Goal: Obtain resource: Download file/media

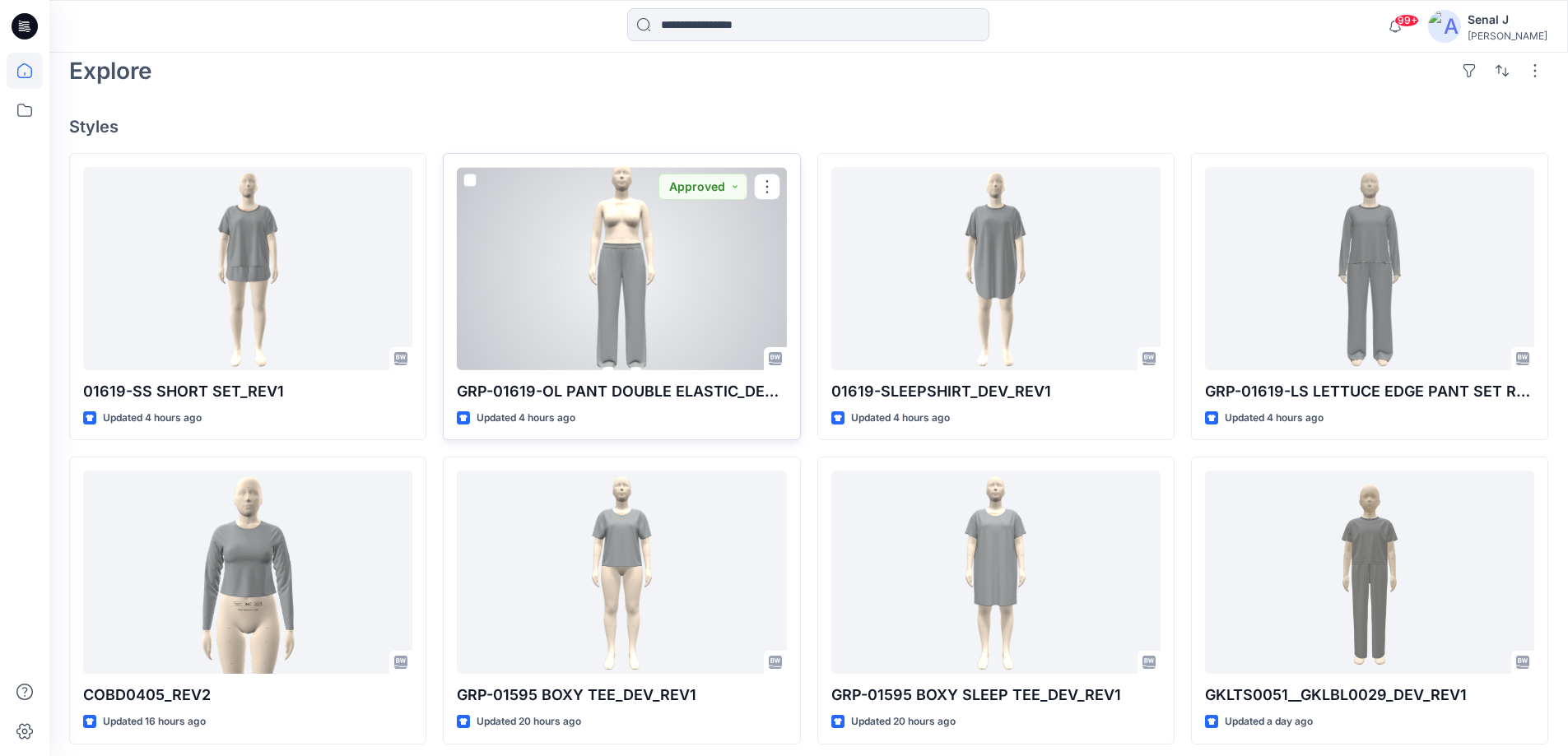
scroll to position [549, 0]
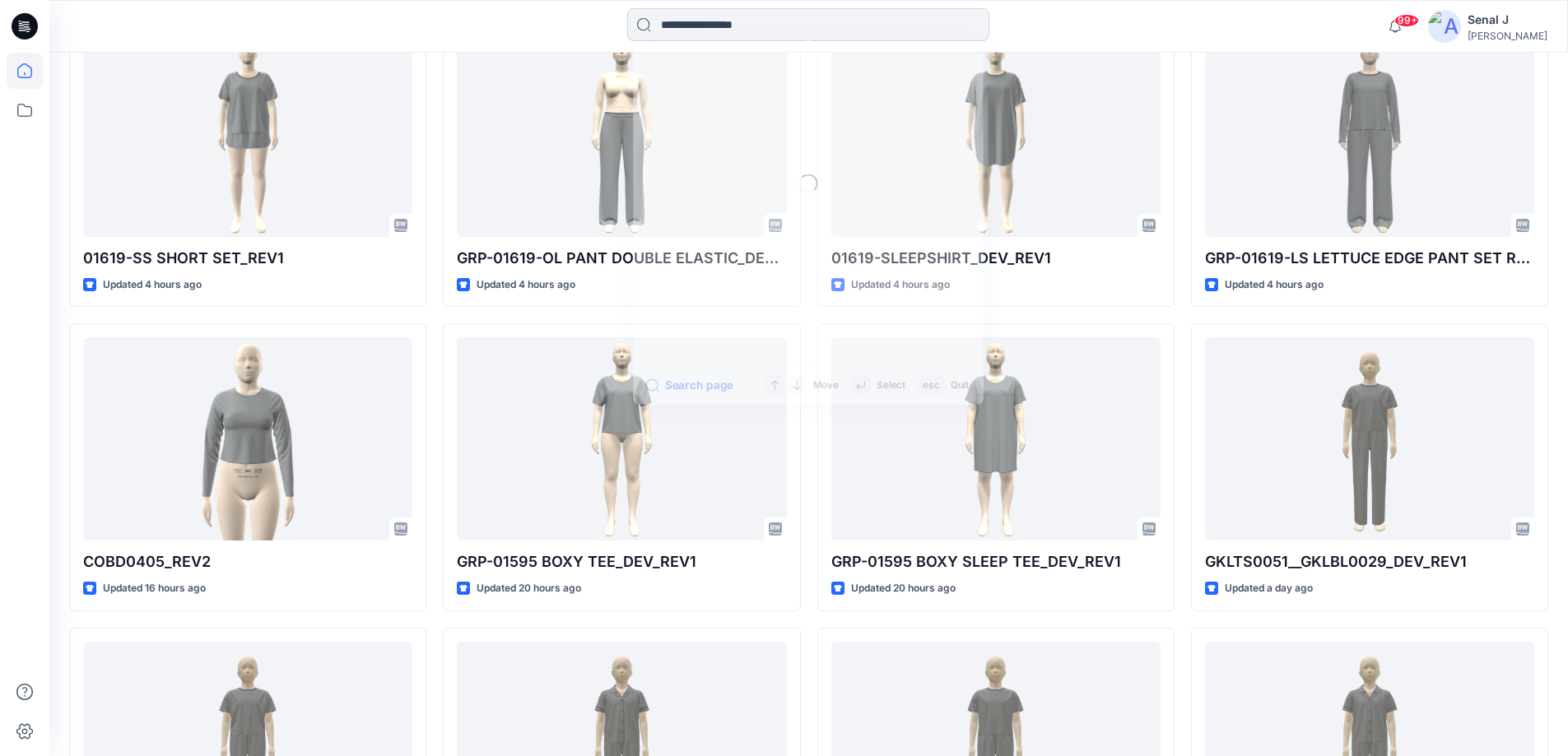
click at [686, 27] on input at bounding box center [807, 24] width 362 height 33
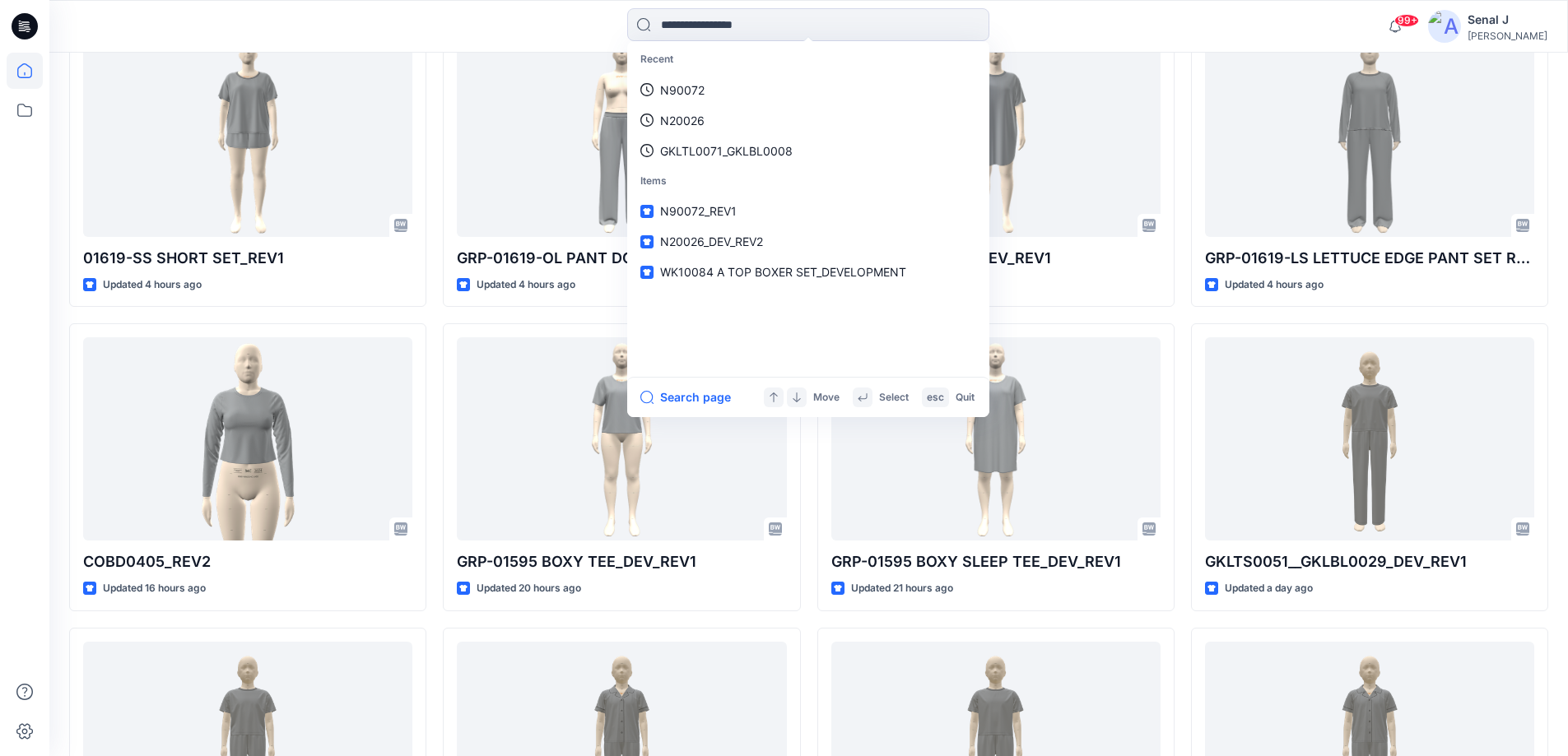
paste input "**********"
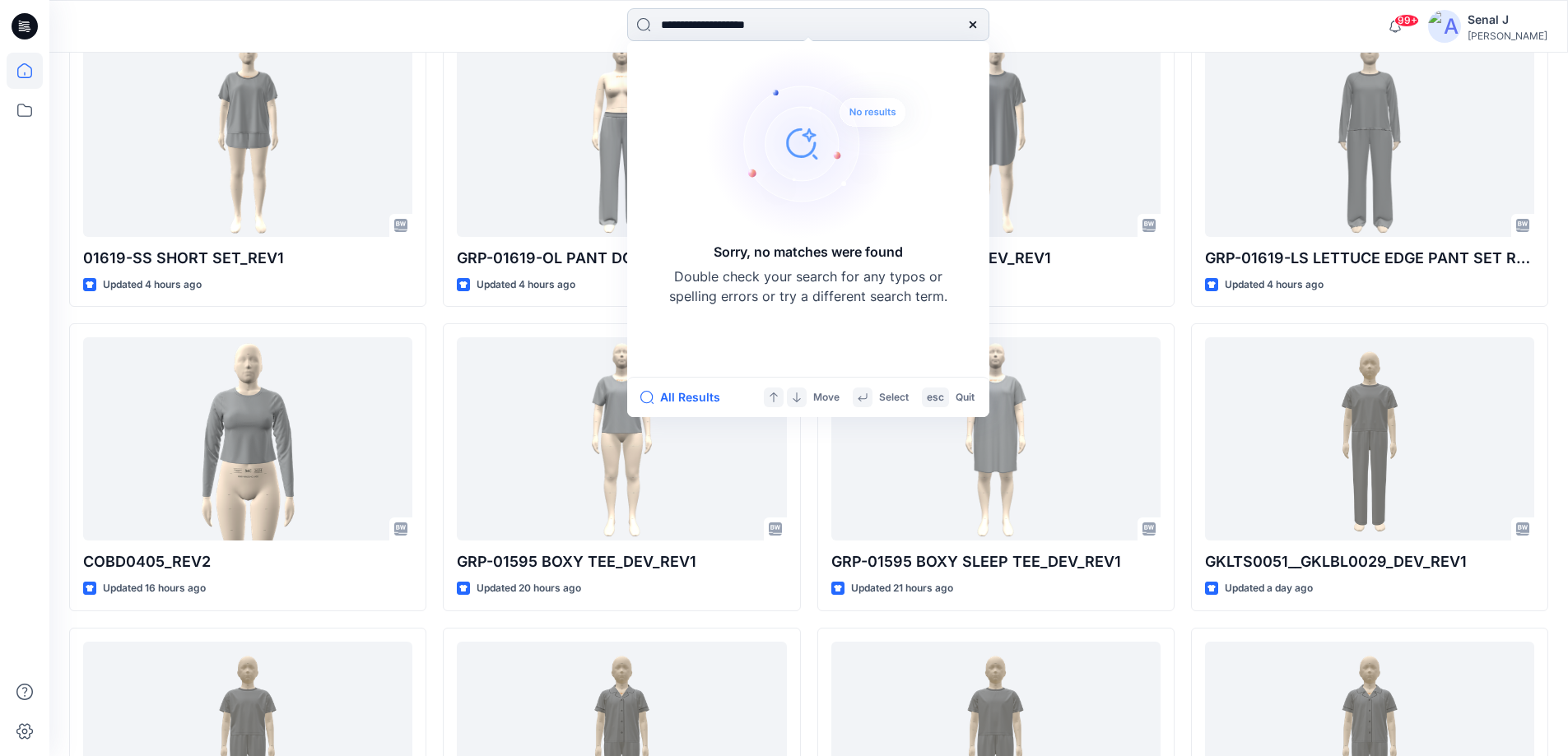
click at [738, 31] on input "**********" at bounding box center [807, 24] width 362 height 33
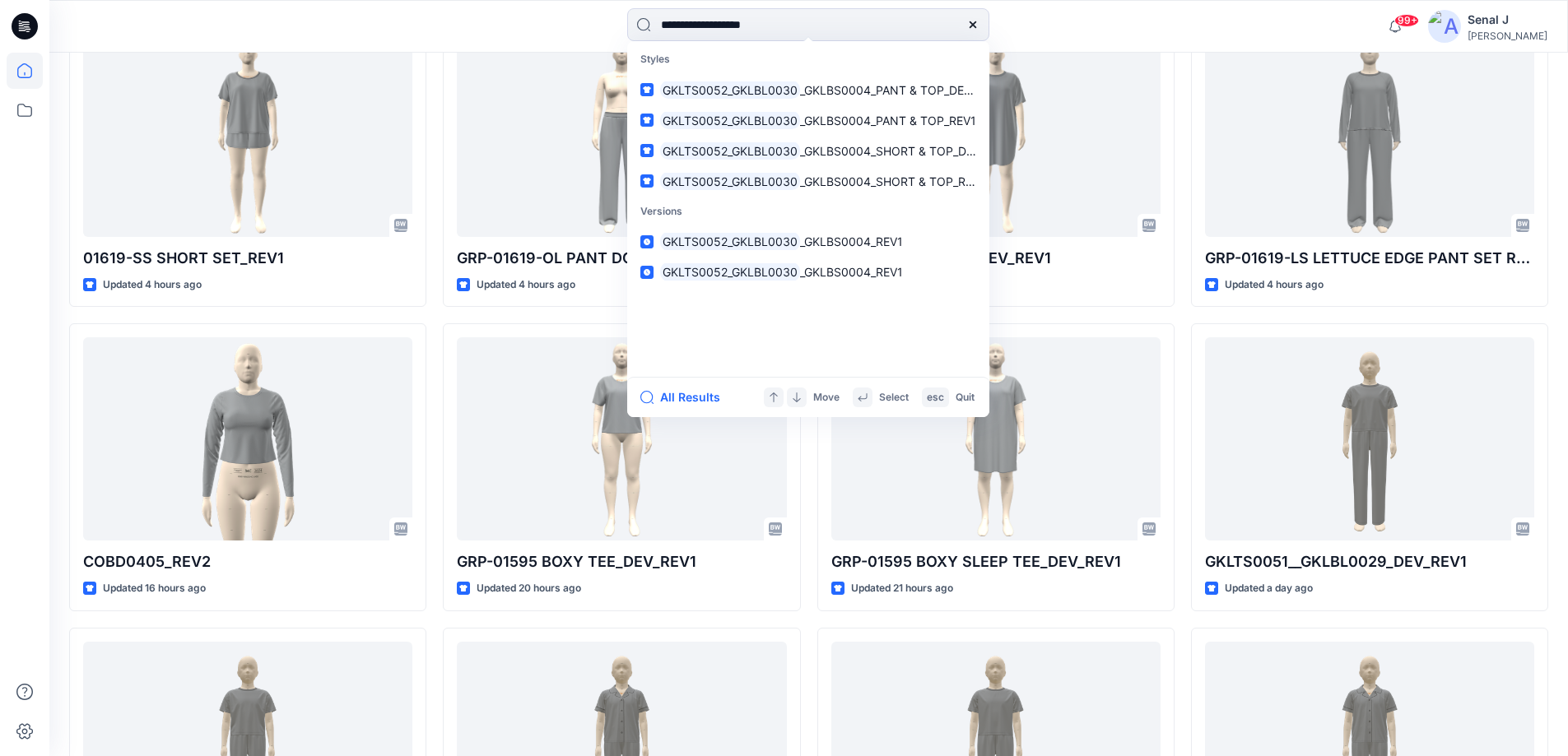
type input "**********"
click at [972, 31] on icon at bounding box center [972, 24] width 13 height 13
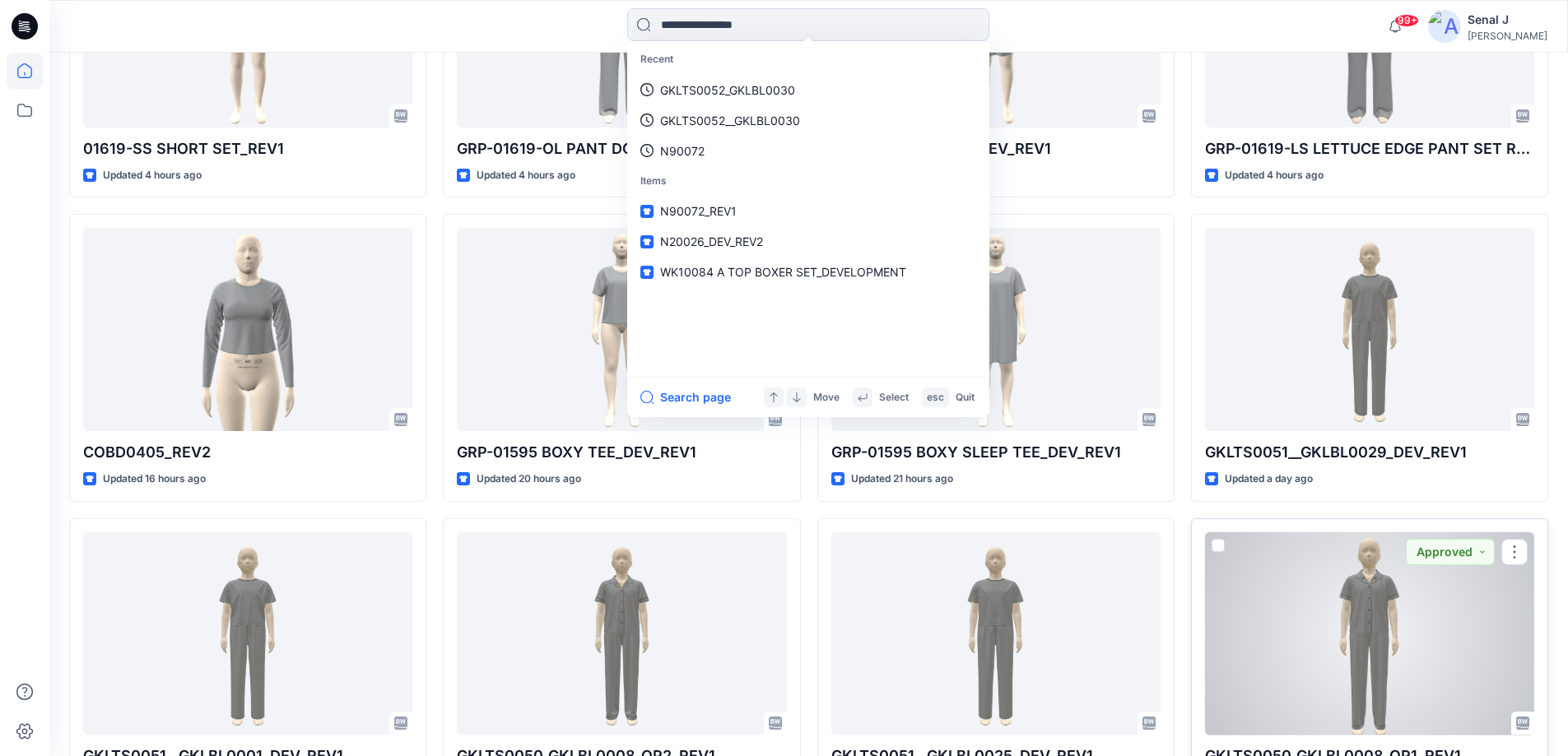
scroll to position [768, 0]
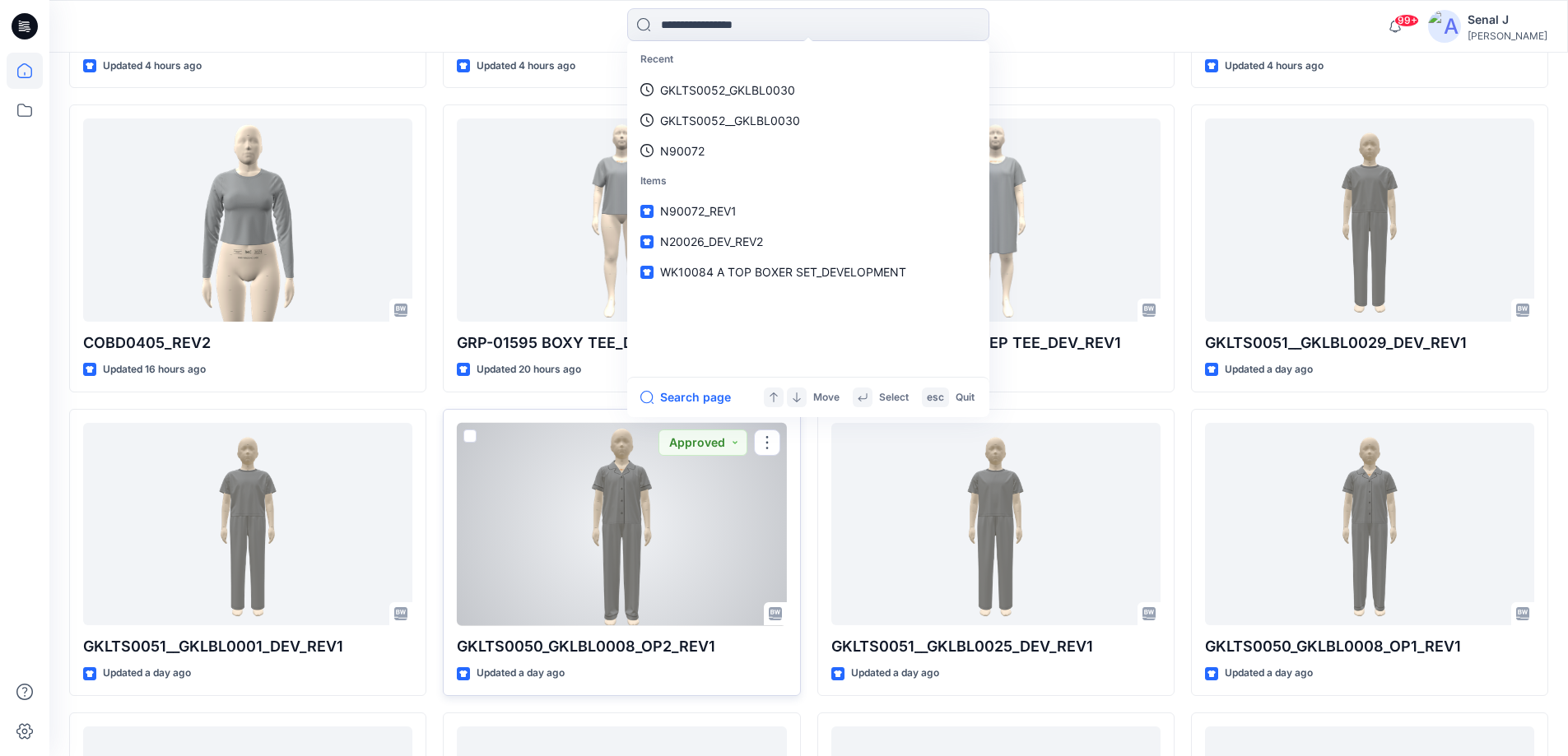
click at [624, 540] on div at bounding box center [621, 525] width 329 height 203
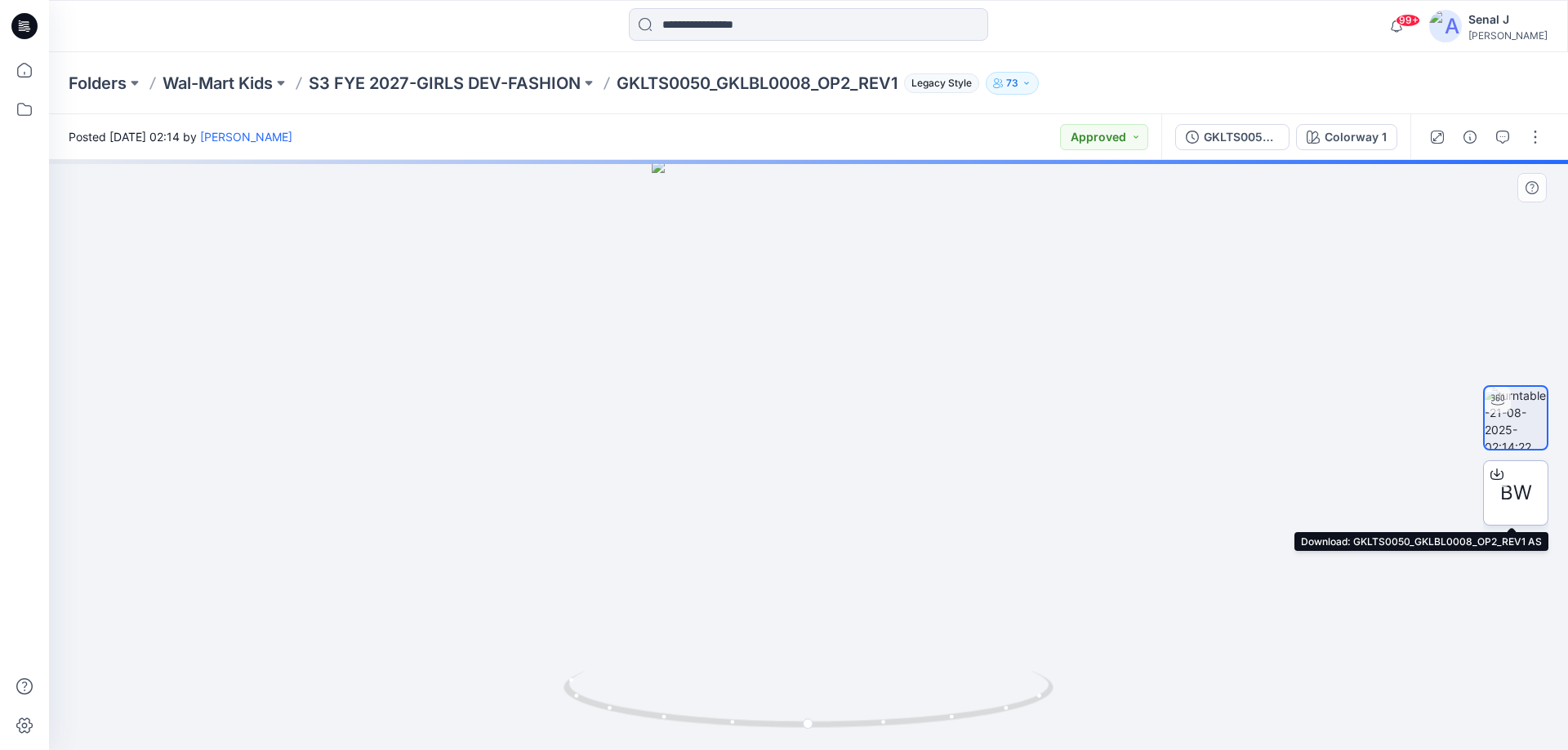
click at [1528, 502] on span "BW" at bounding box center [1516, 493] width 32 height 30
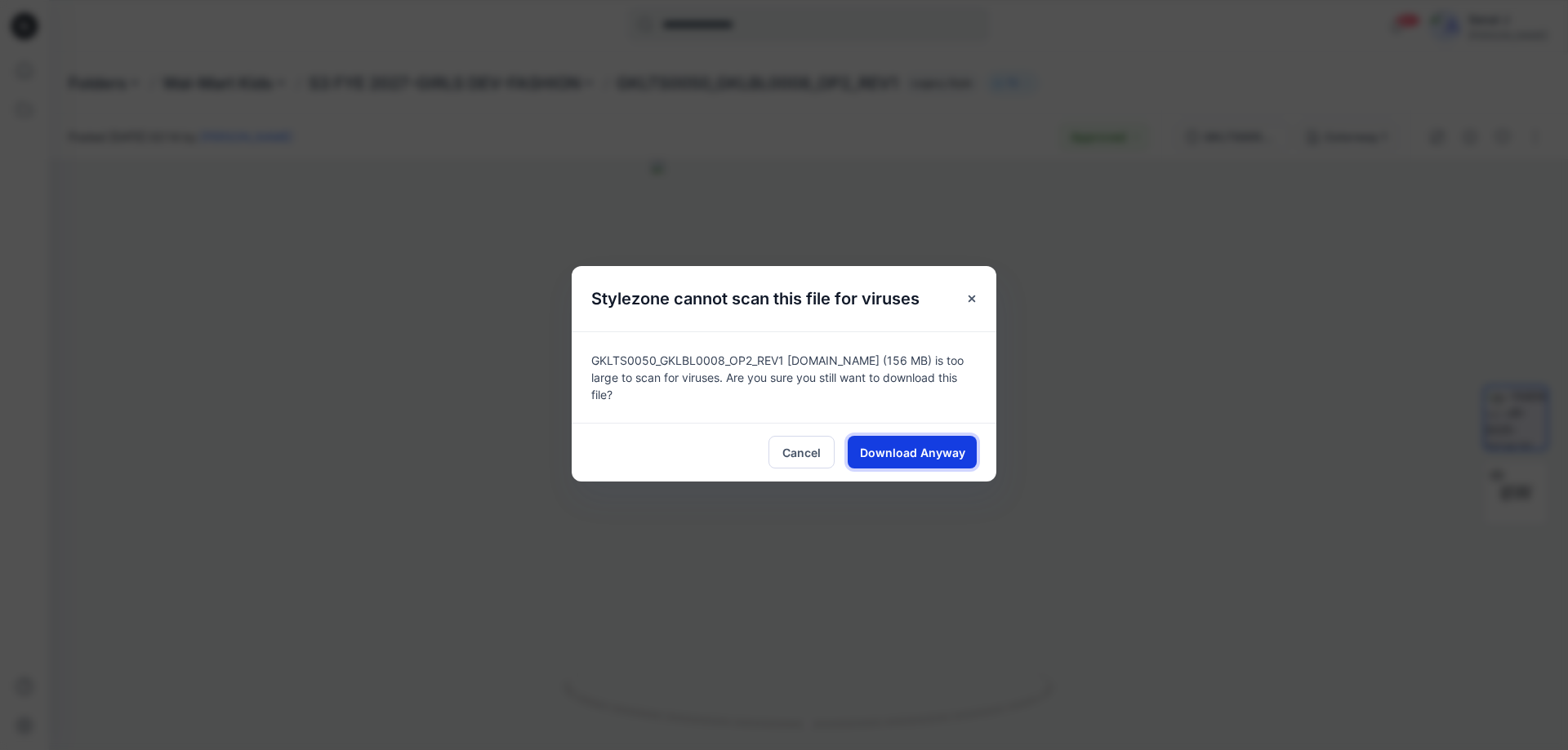
click at [931, 444] on span "Download Anyway" at bounding box center [912, 453] width 105 height 17
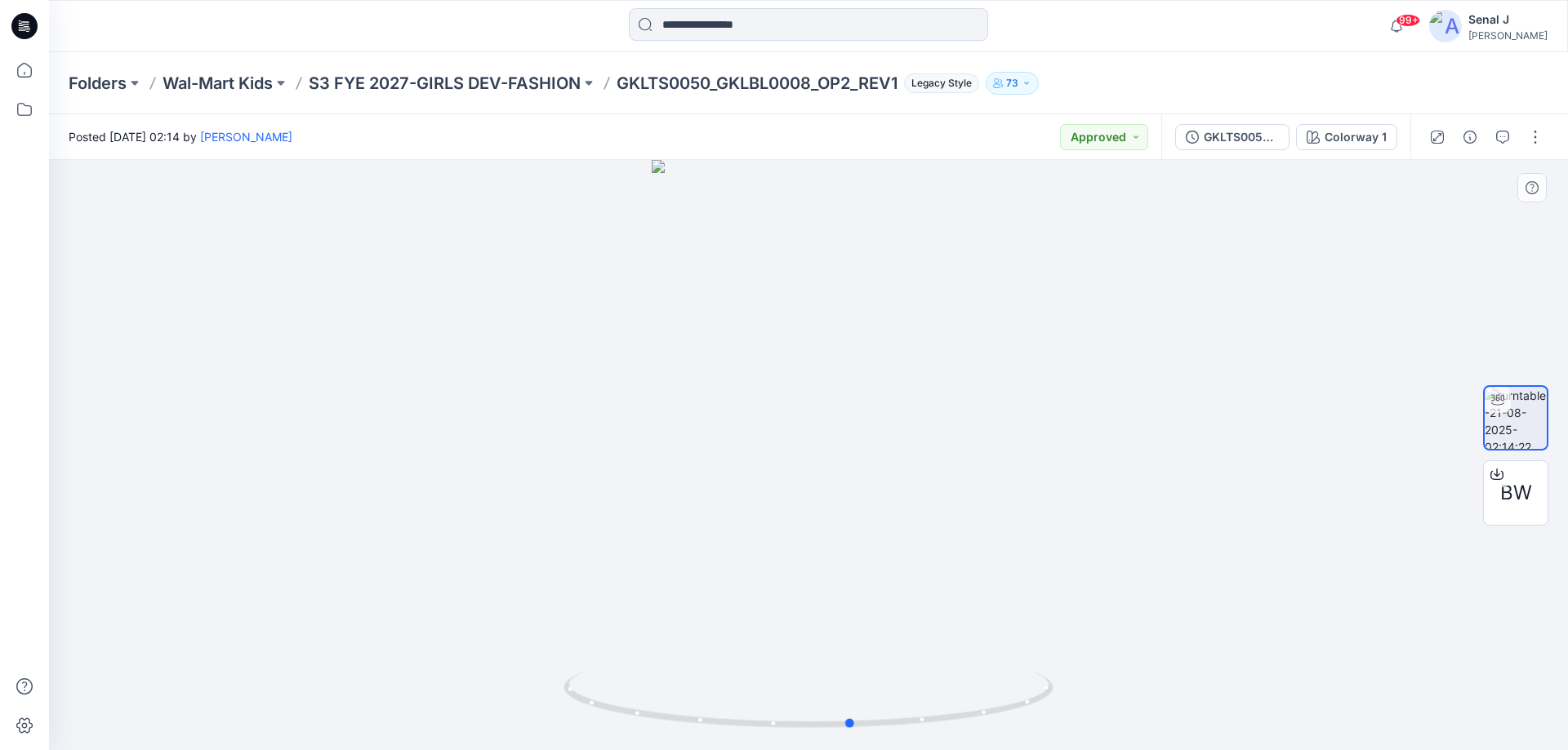
drag, startPoint x: 1017, startPoint y: 709, endPoint x: 1060, endPoint y: 679, distance: 52.4
click at [1060, 679] on div at bounding box center [809, 454] width 1519 height 590
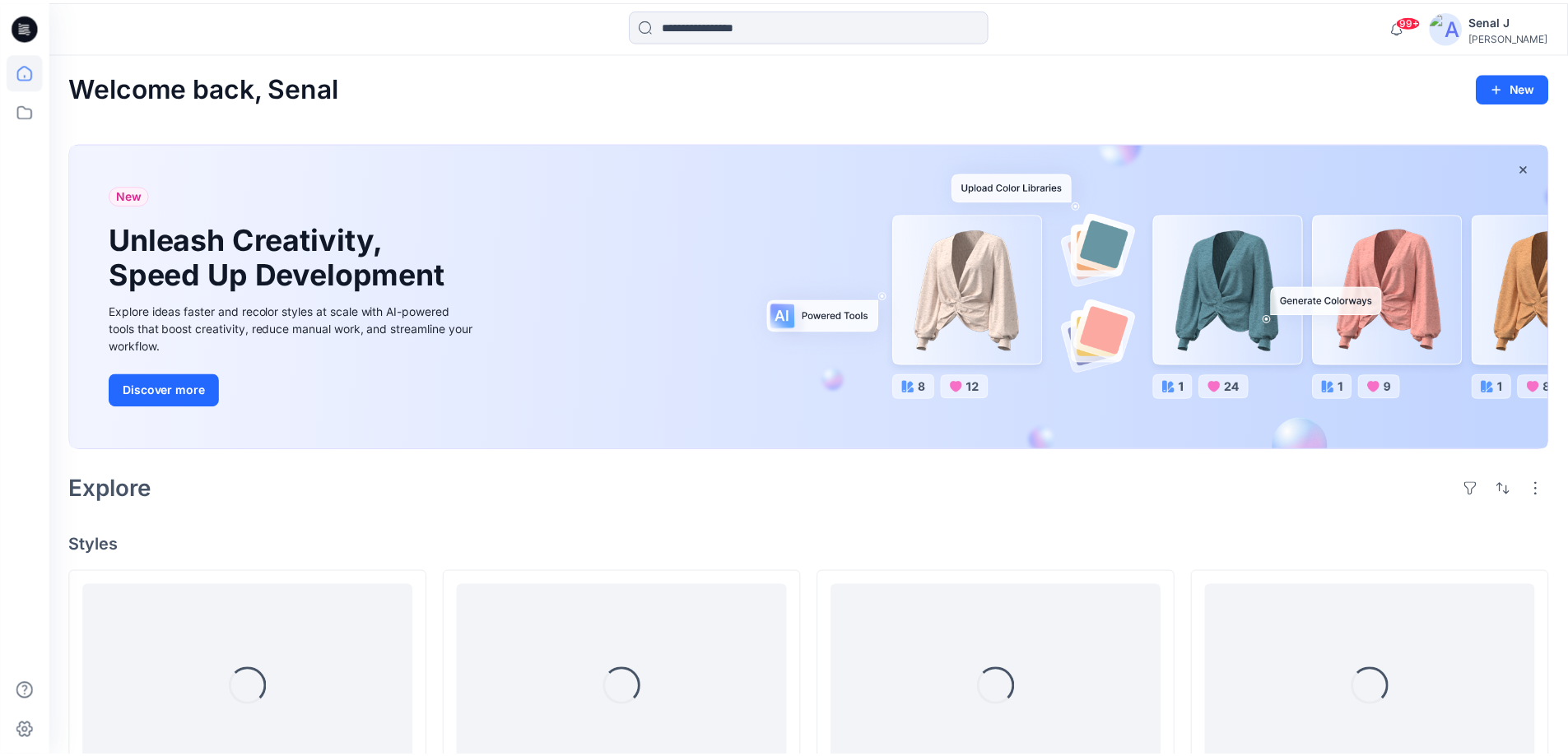
scroll to position [768, 0]
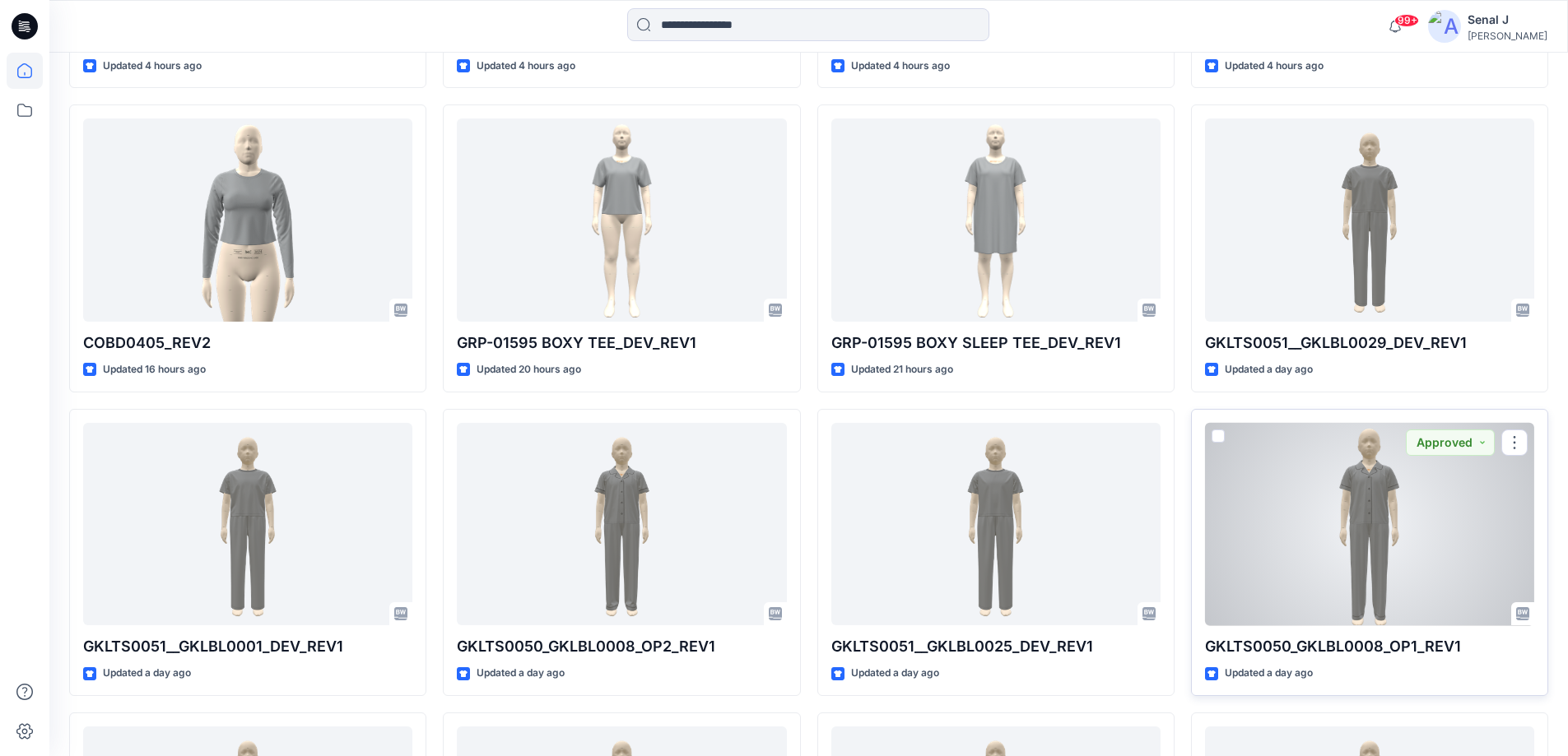
click at [1338, 553] on div at bounding box center [1368, 525] width 329 height 203
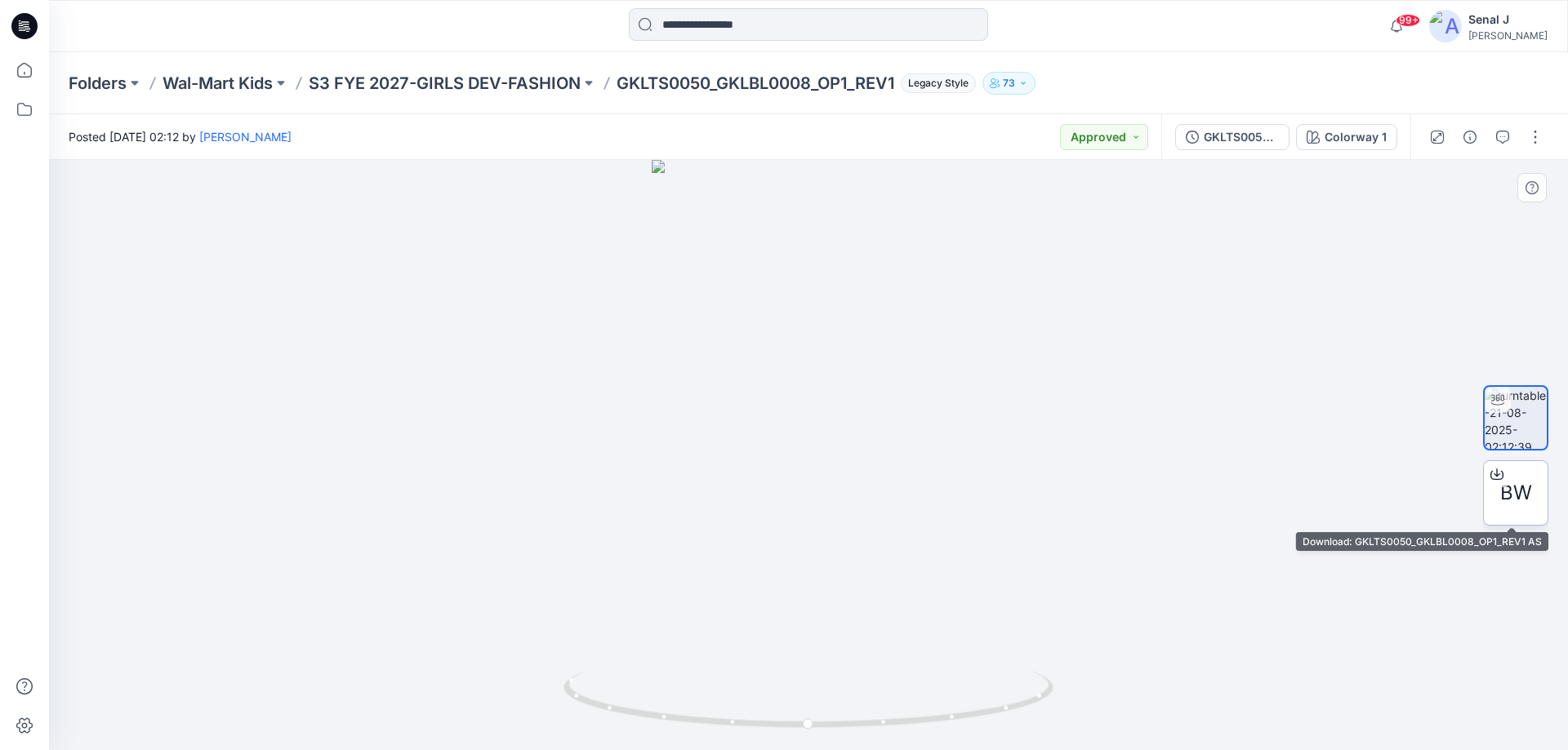
click at [1523, 493] on span "BW" at bounding box center [1516, 493] width 32 height 30
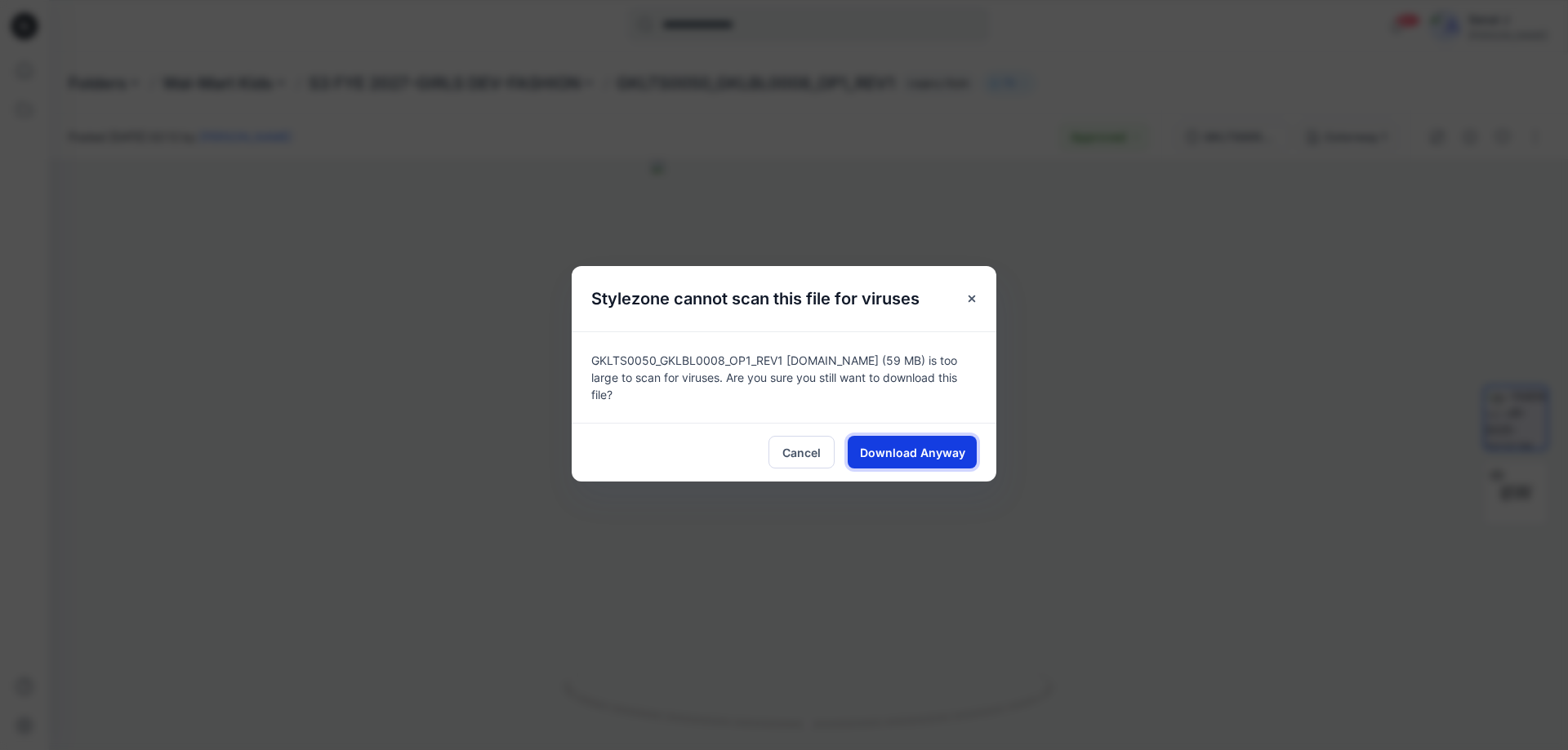
click at [918, 446] on span "Download Anyway" at bounding box center [912, 453] width 105 height 17
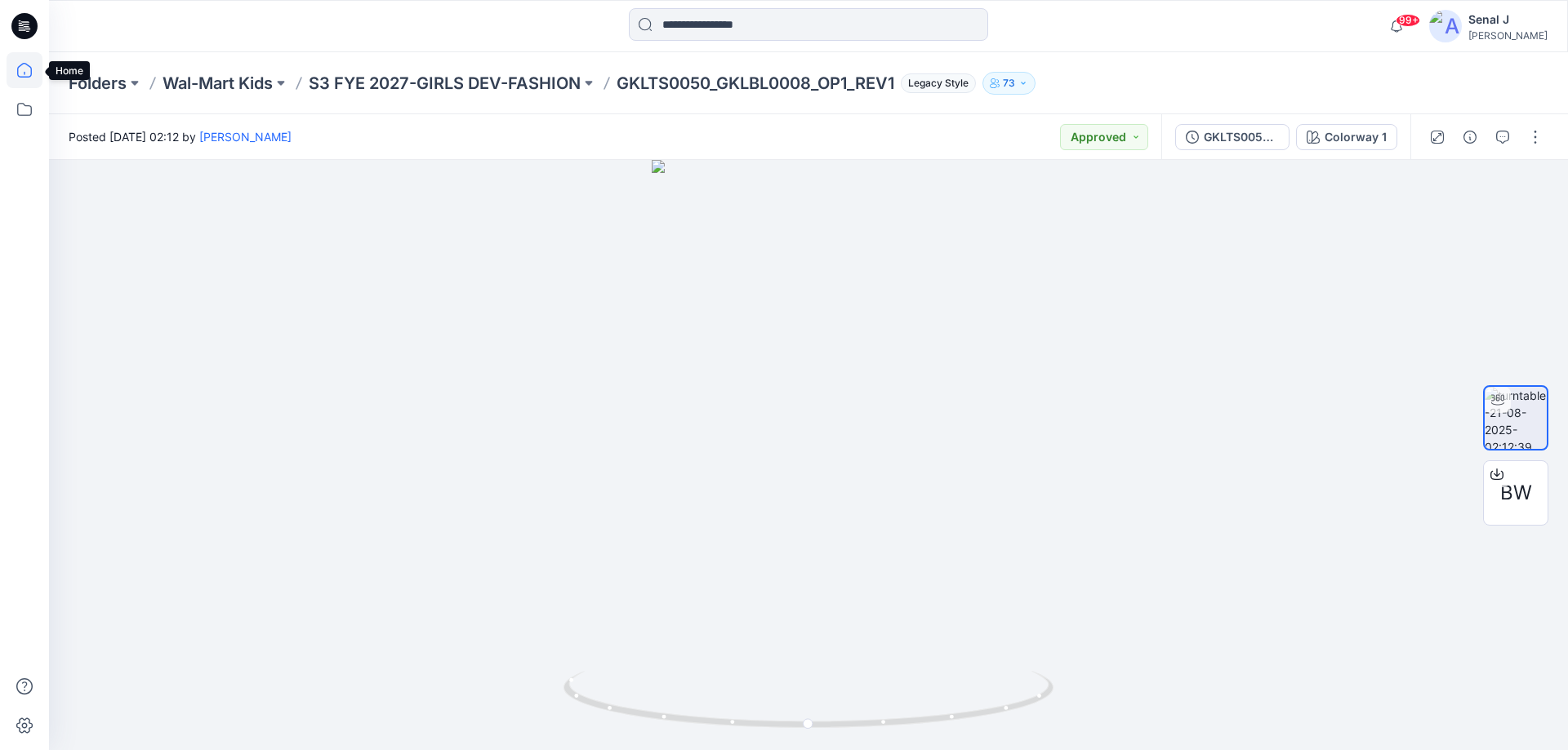
click at [22, 68] on icon at bounding box center [24, 70] width 36 height 36
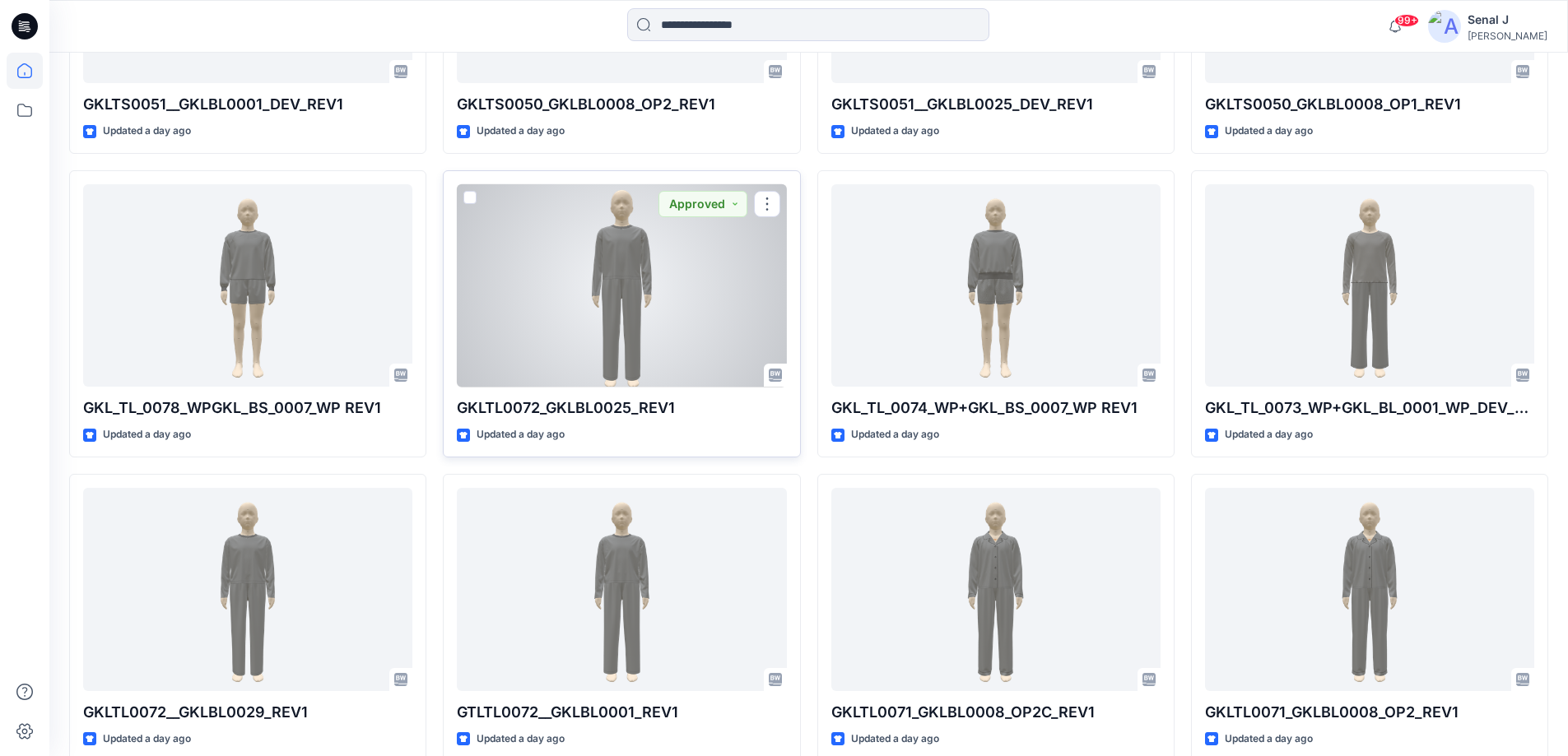
scroll to position [1317, 0]
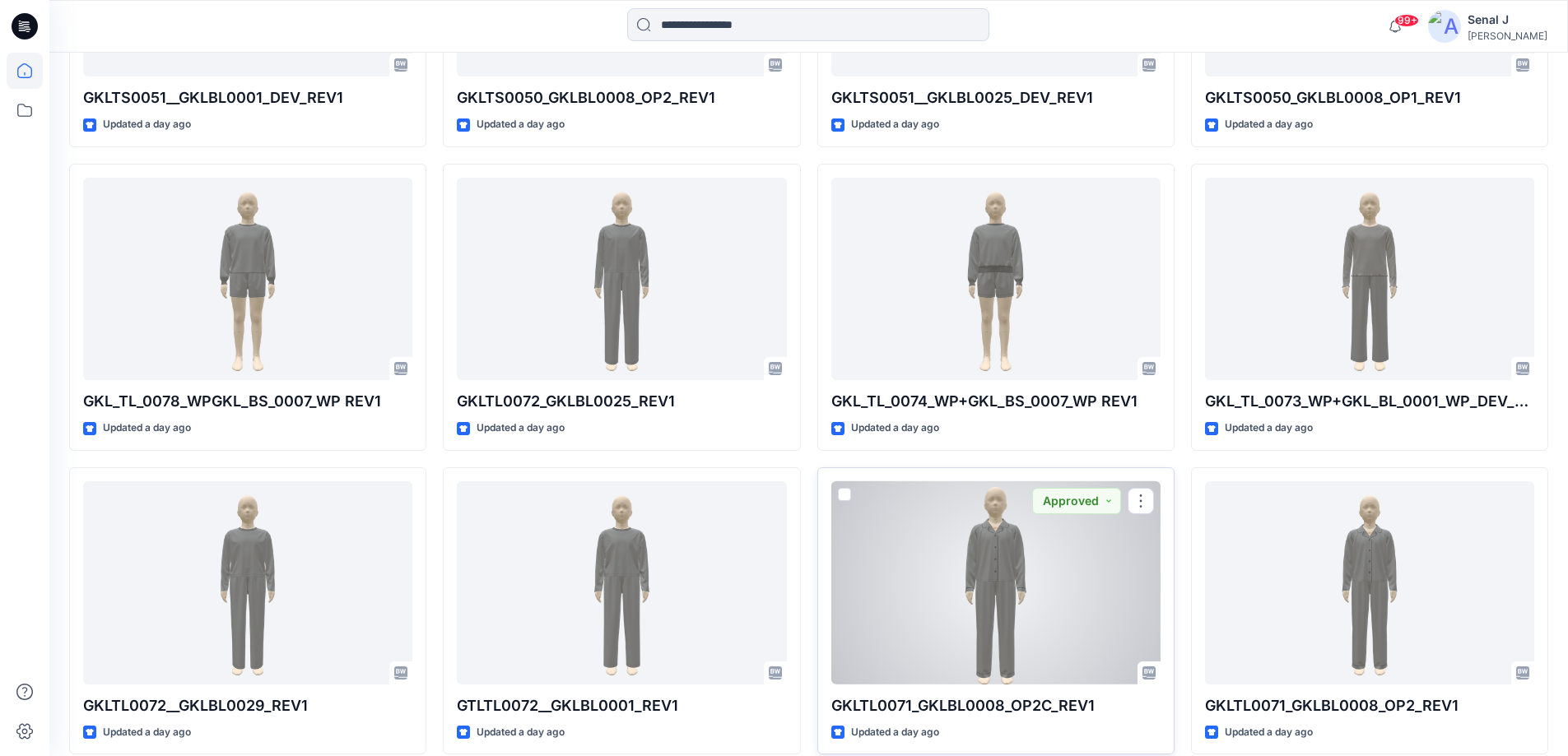
click at [1006, 574] on div at bounding box center [995, 583] width 329 height 203
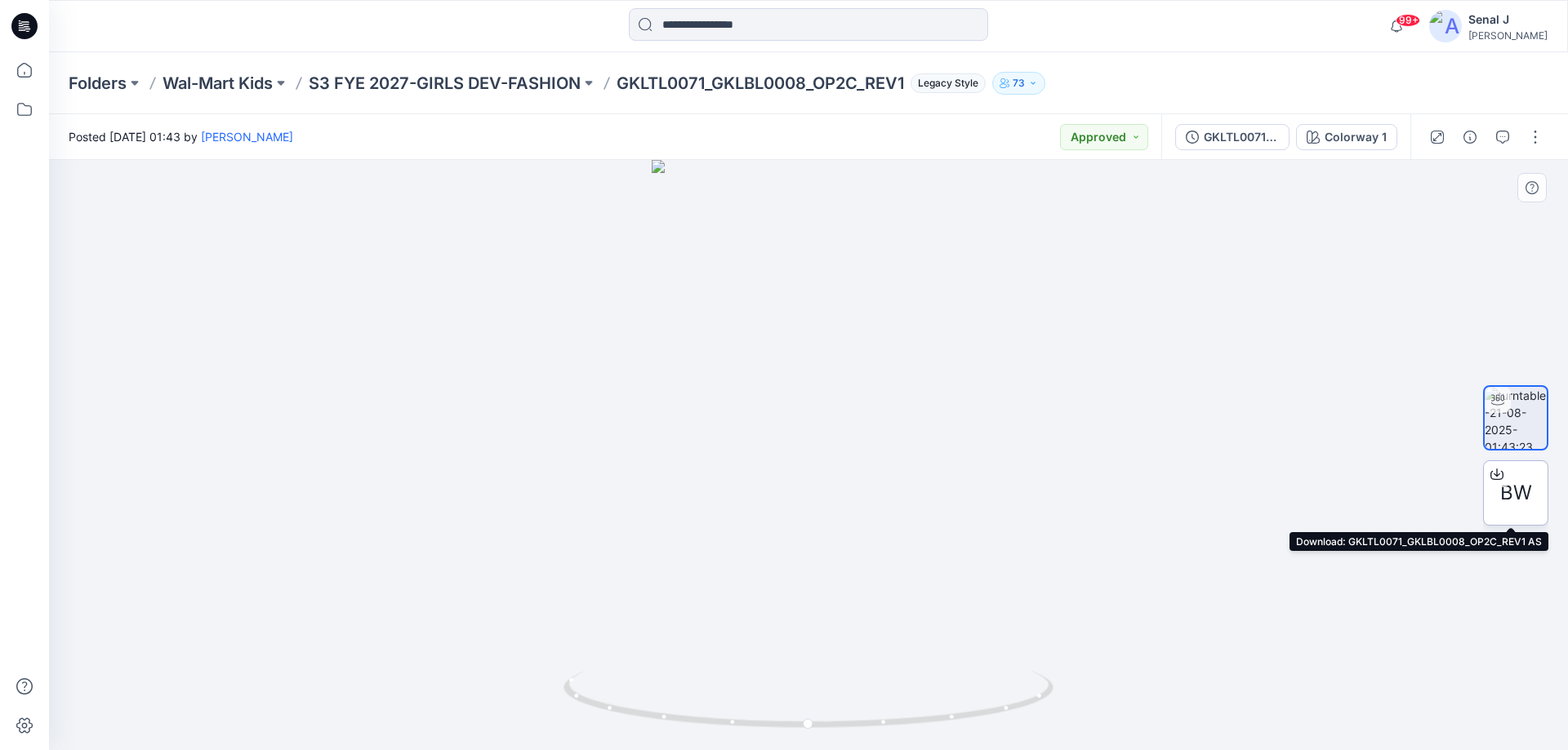
click at [1519, 479] on span "BW" at bounding box center [1516, 493] width 32 height 30
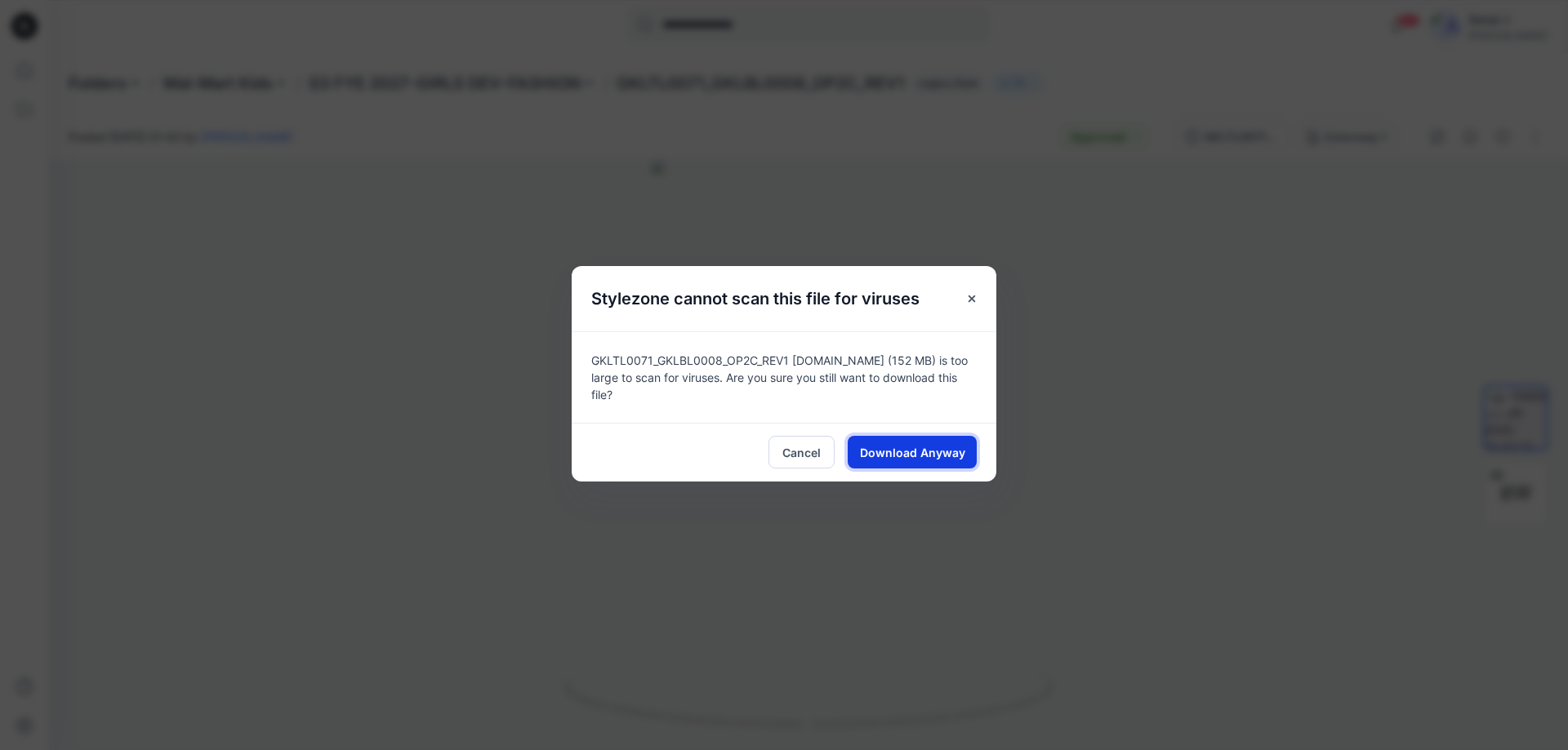
click at [903, 444] on span "Download Anyway" at bounding box center [912, 453] width 105 height 17
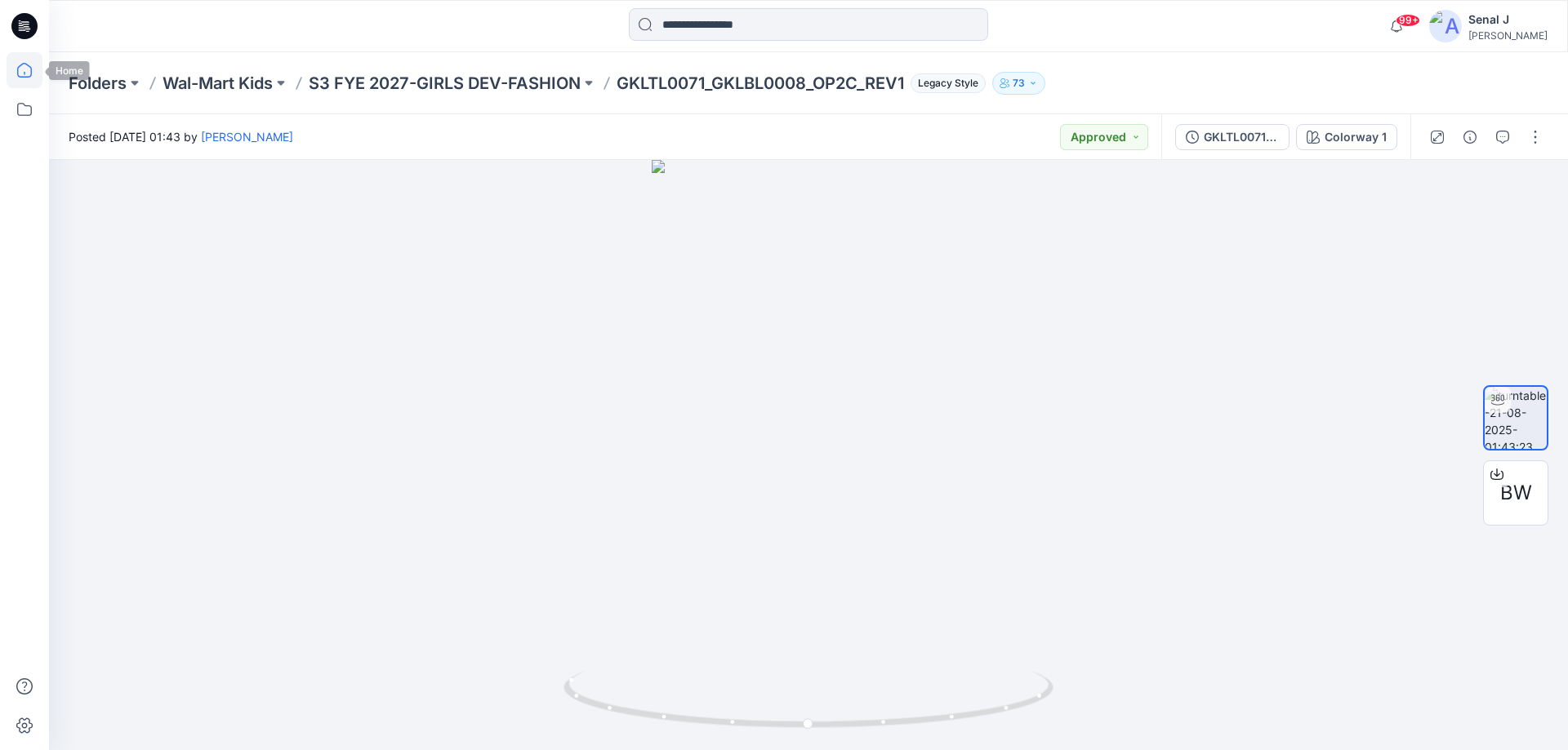
click at [20, 69] on icon at bounding box center [24, 70] width 36 height 36
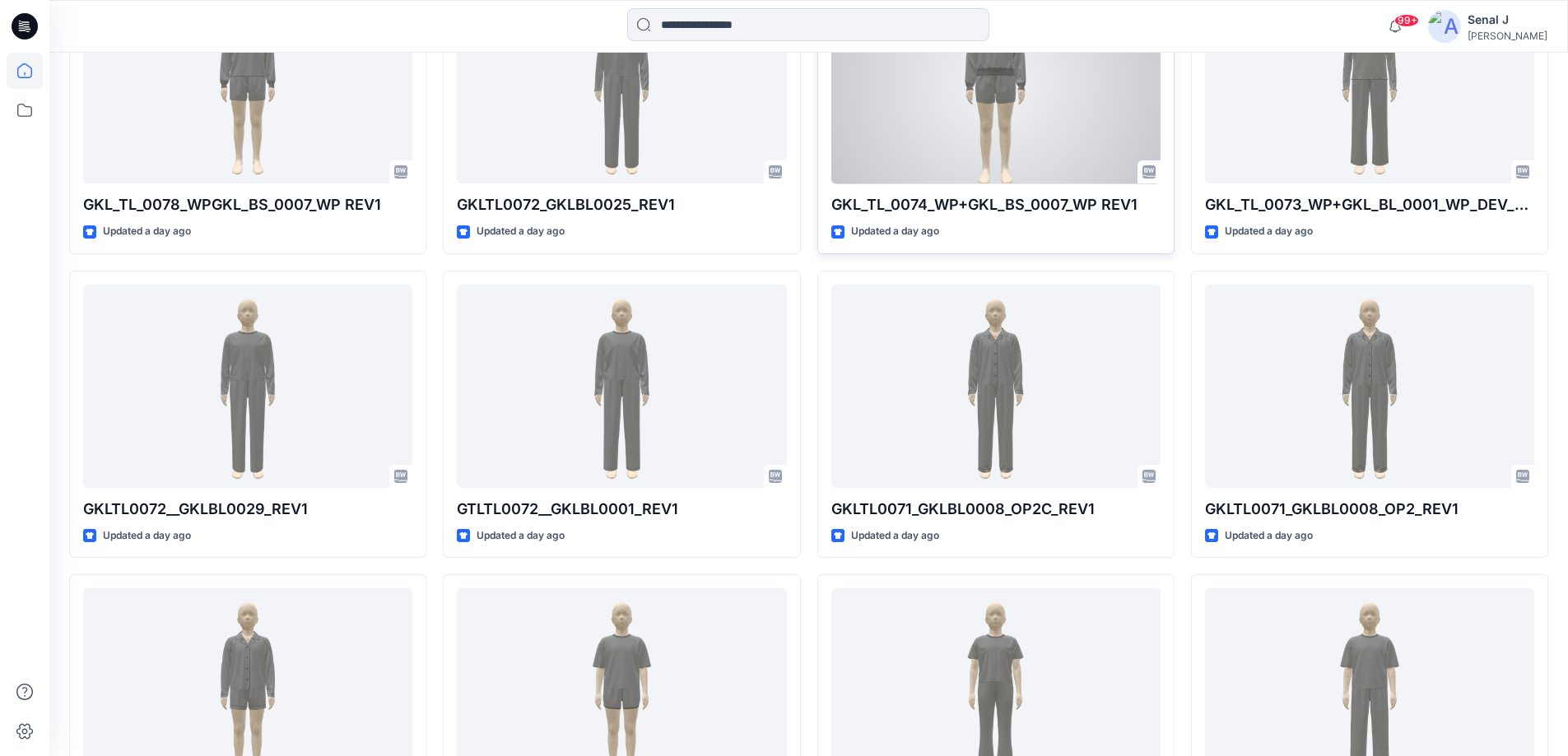
scroll to position [1555, 0]
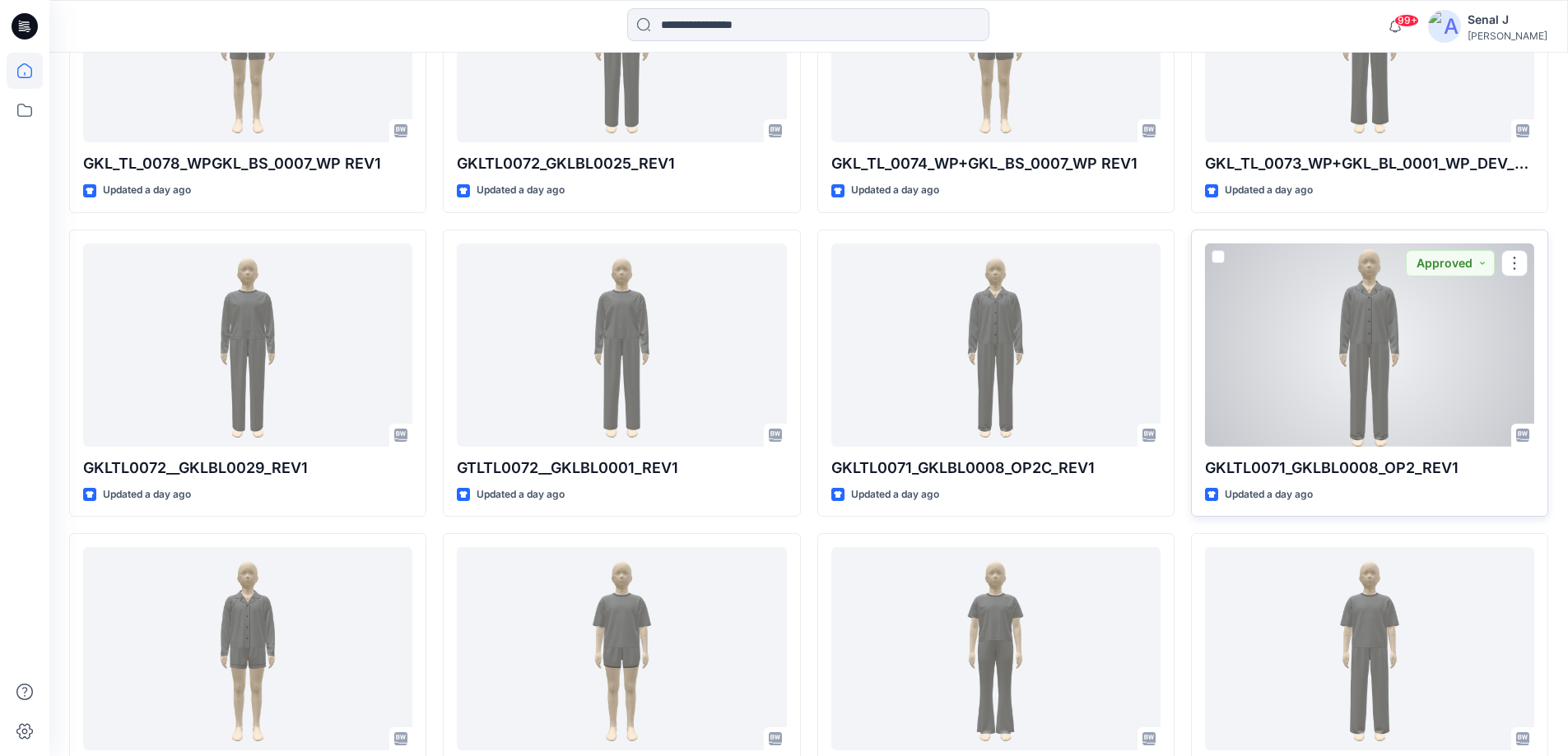
click at [1418, 362] on div at bounding box center [1368, 345] width 329 height 203
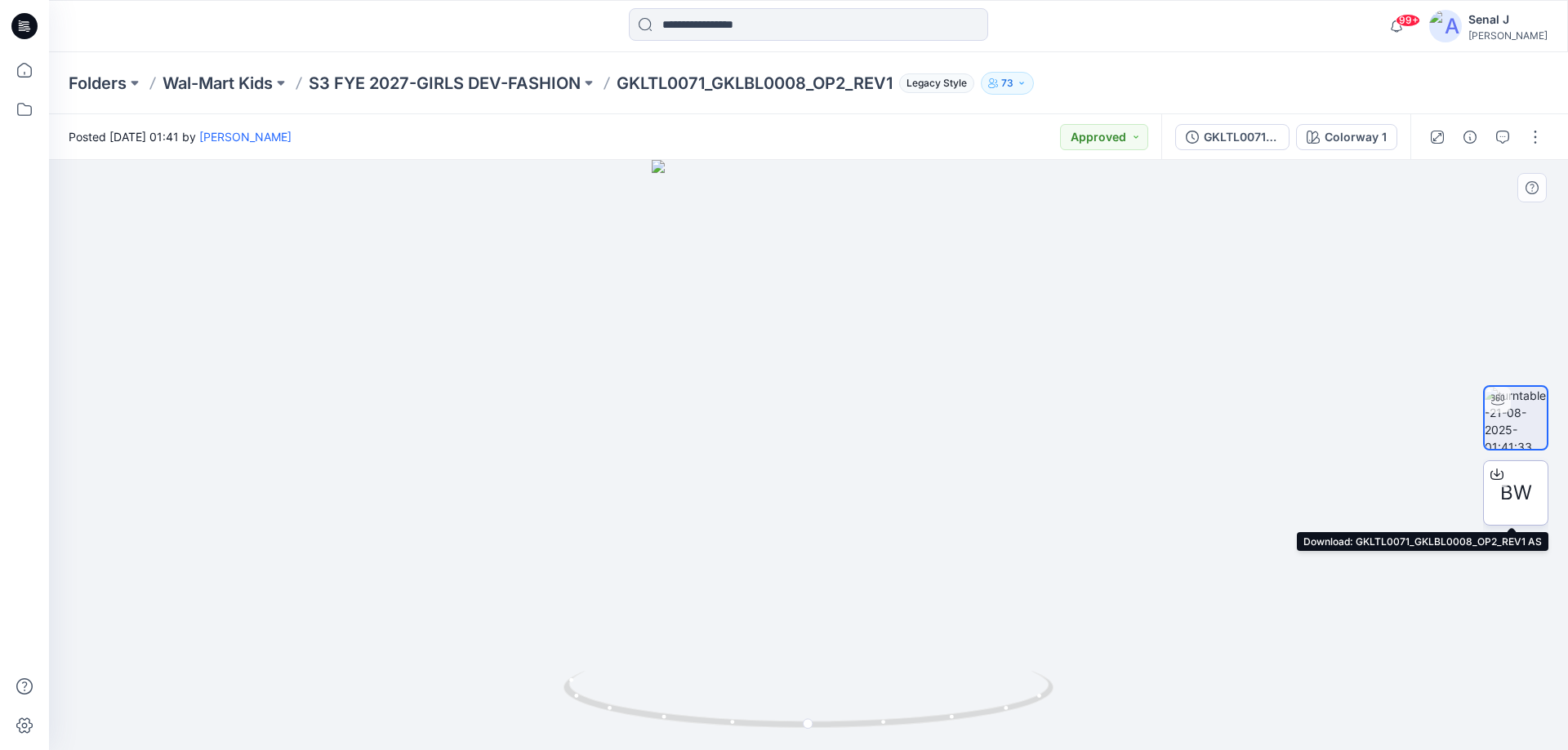
click at [1518, 496] on span "BW" at bounding box center [1516, 493] width 32 height 30
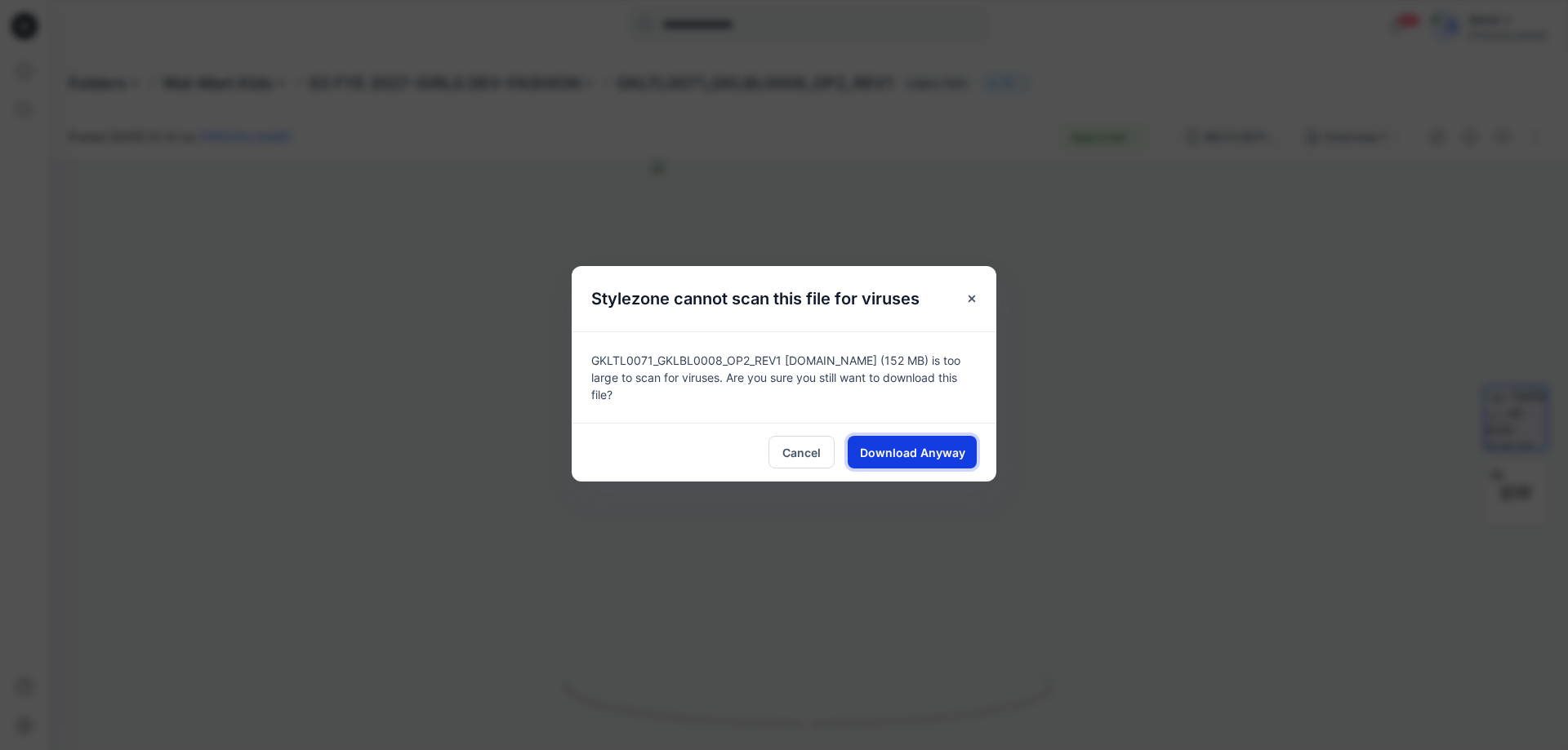
click at [928, 455] on button "Download Anyway" at bounding box center [912, 452] width 129 height 33
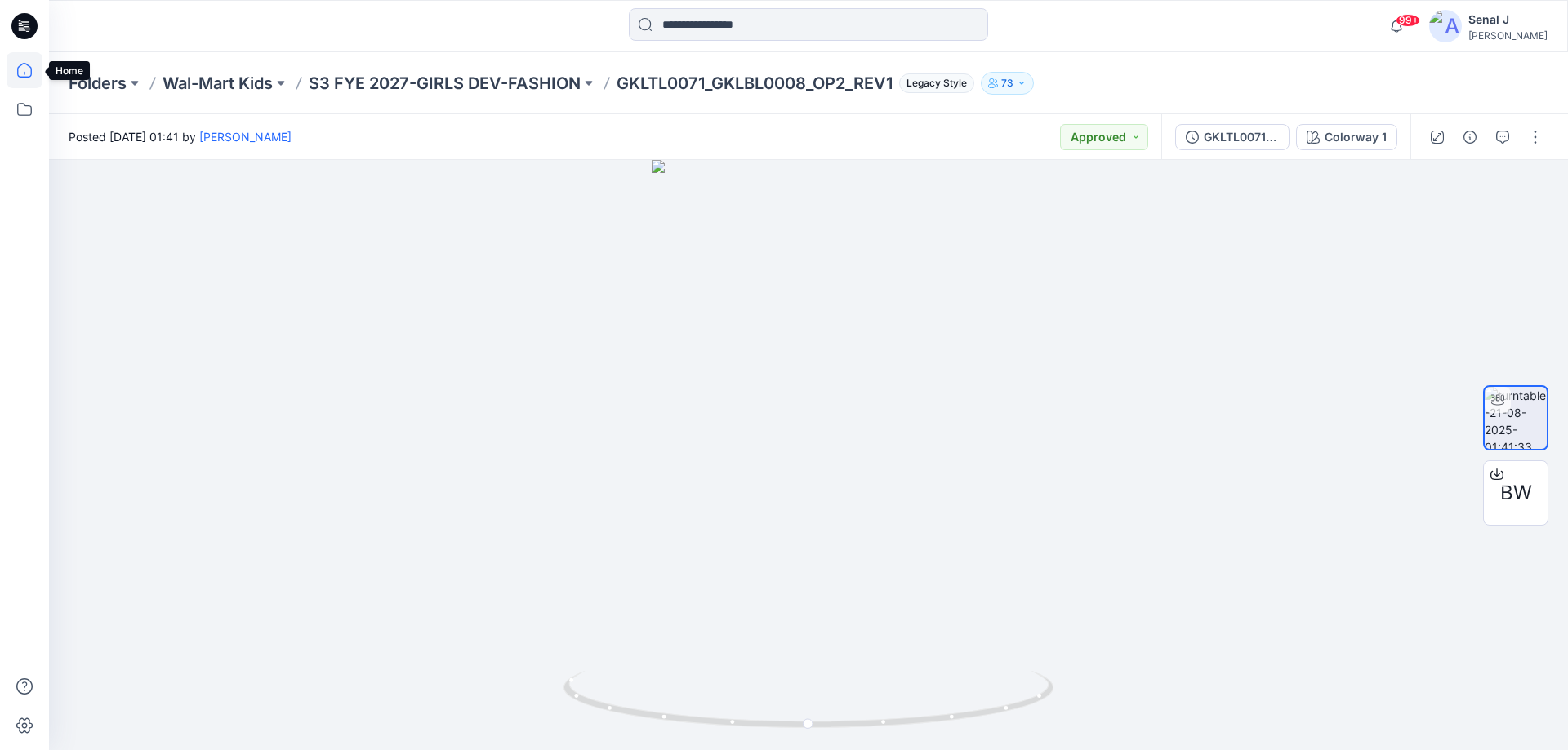
click at [19, 66] on icon at bounding box center [24, 70] width 36 height 36
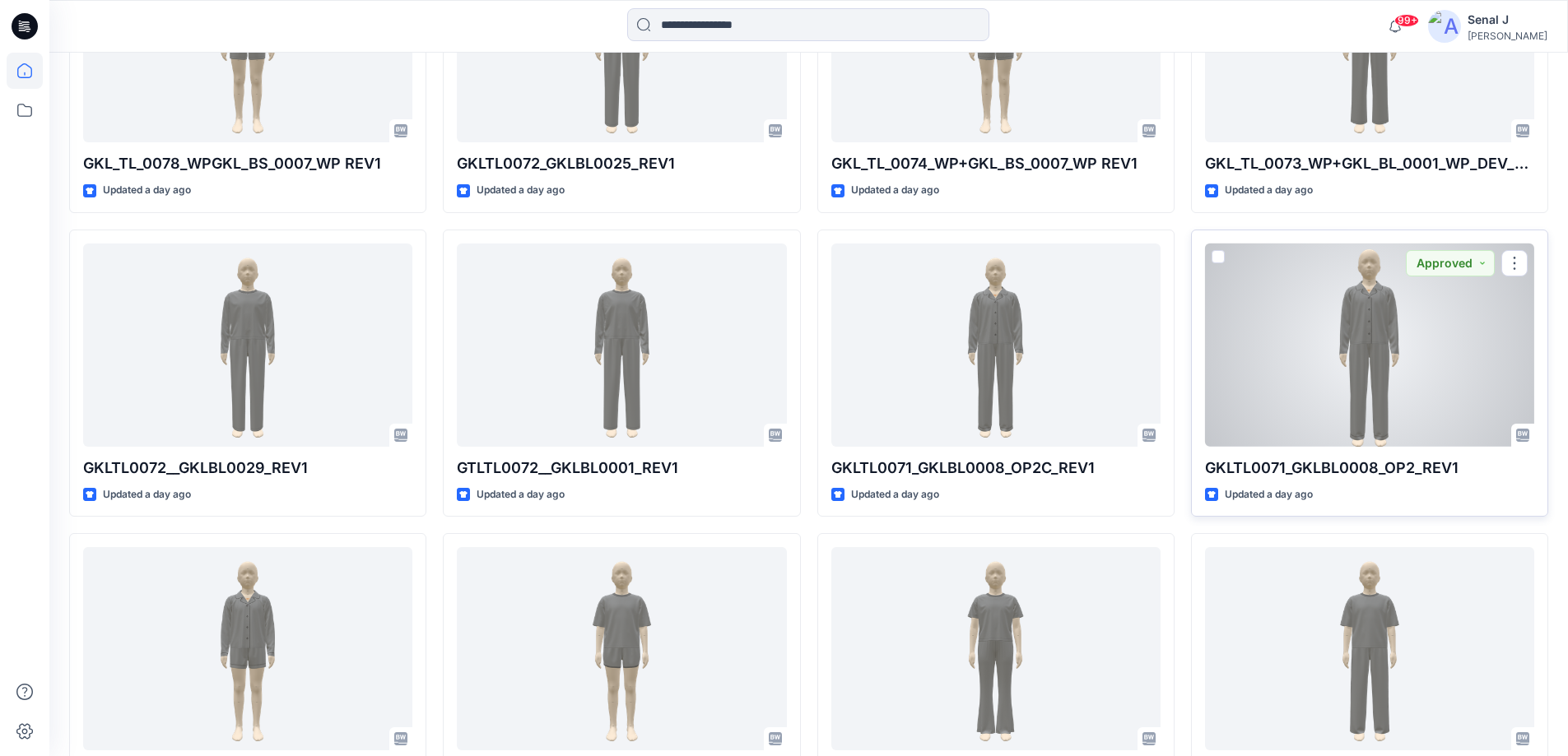
scroll to position [1665, 0]
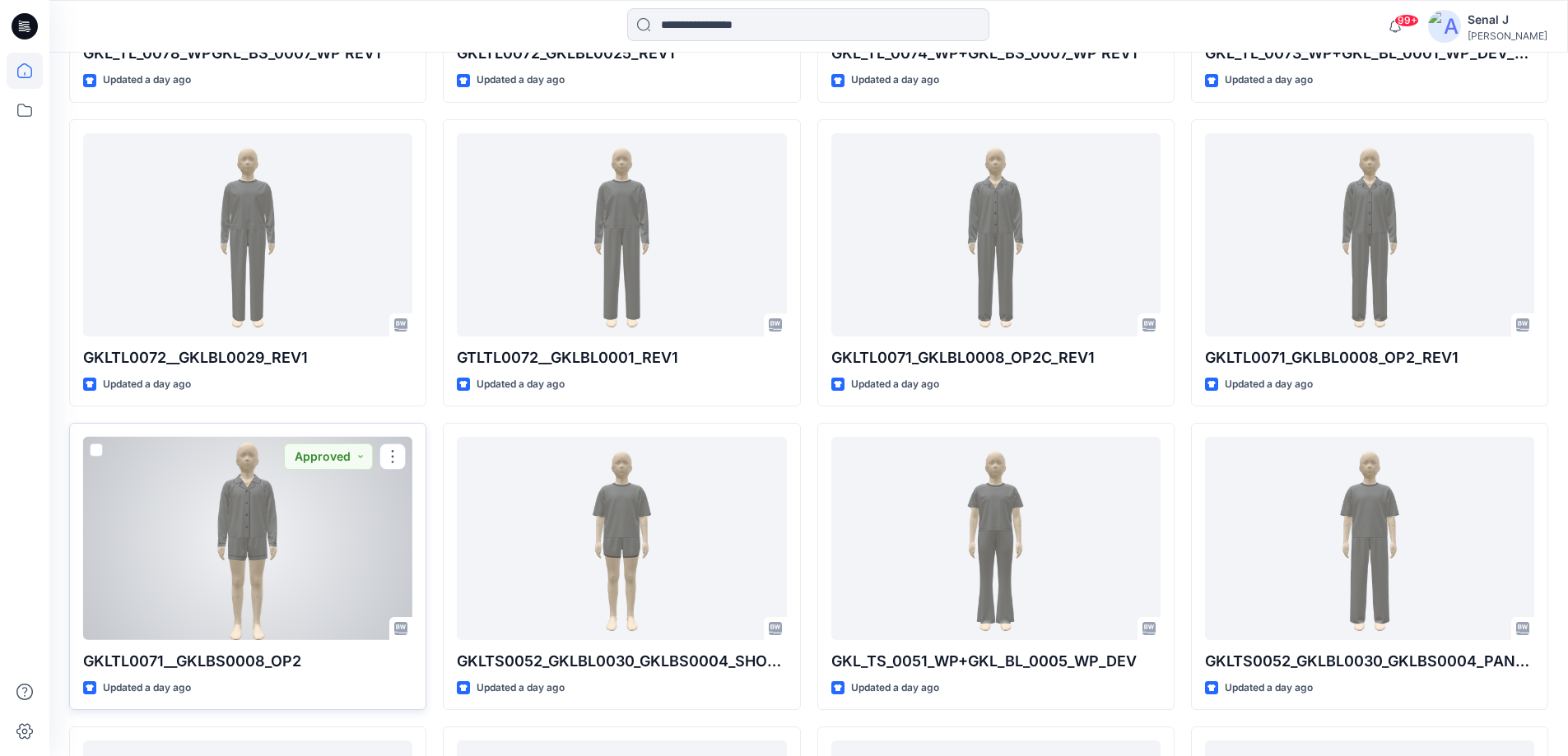
click at [291, 539] on div at bounding box center [247, 538] width 329 height 203
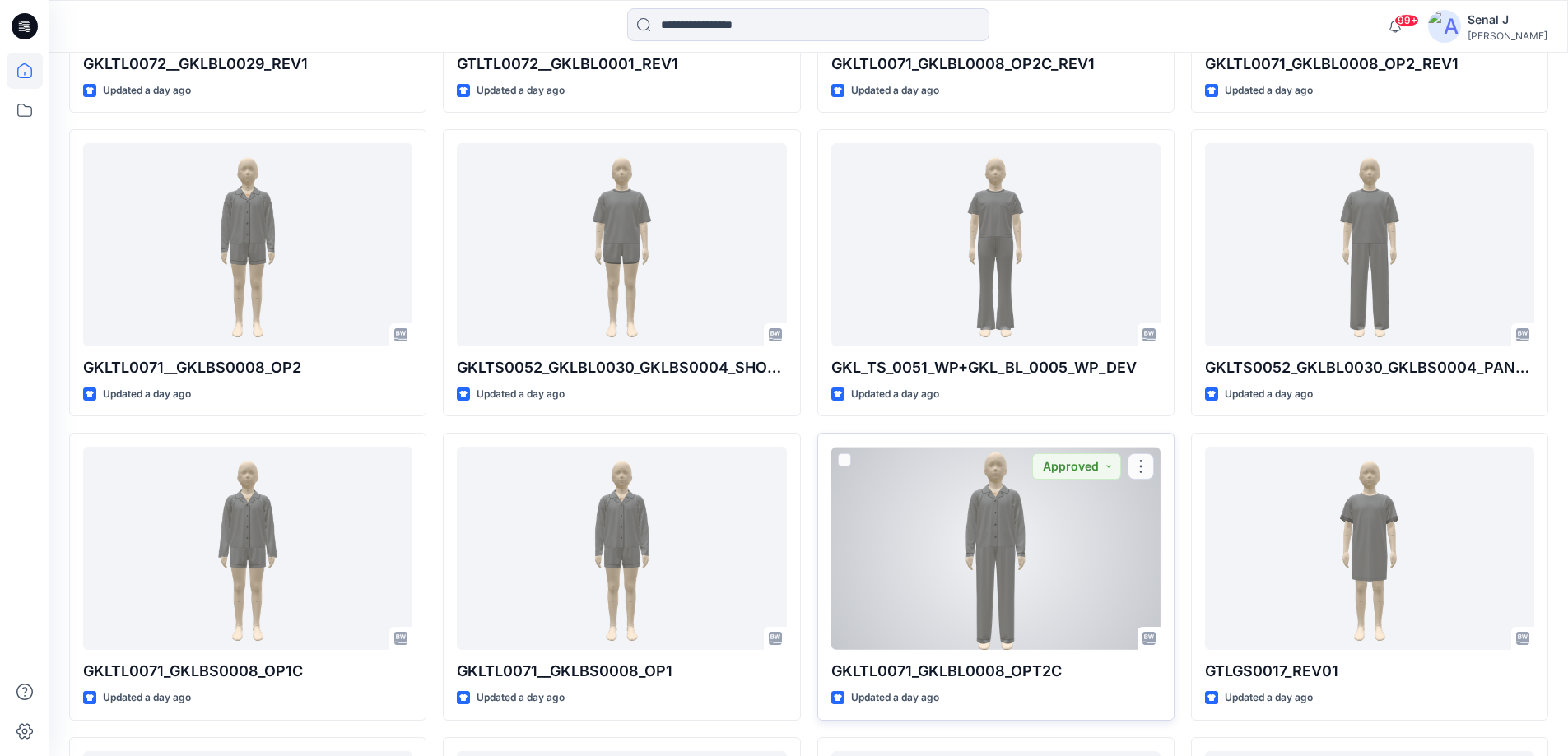
scroll to position [1994, 0]
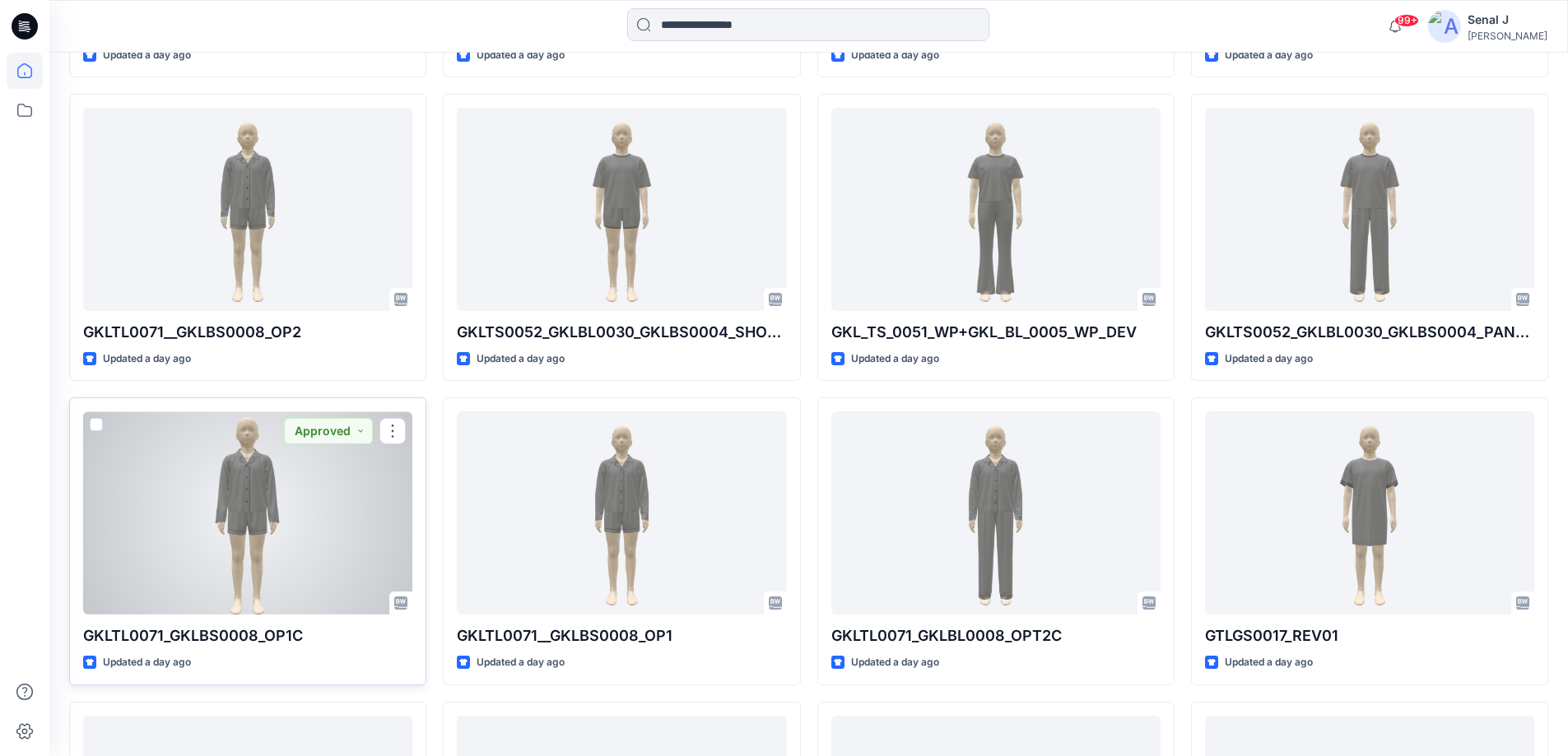
click at [260, 511] on div at bounding box center [247, 512] width 329 height 203
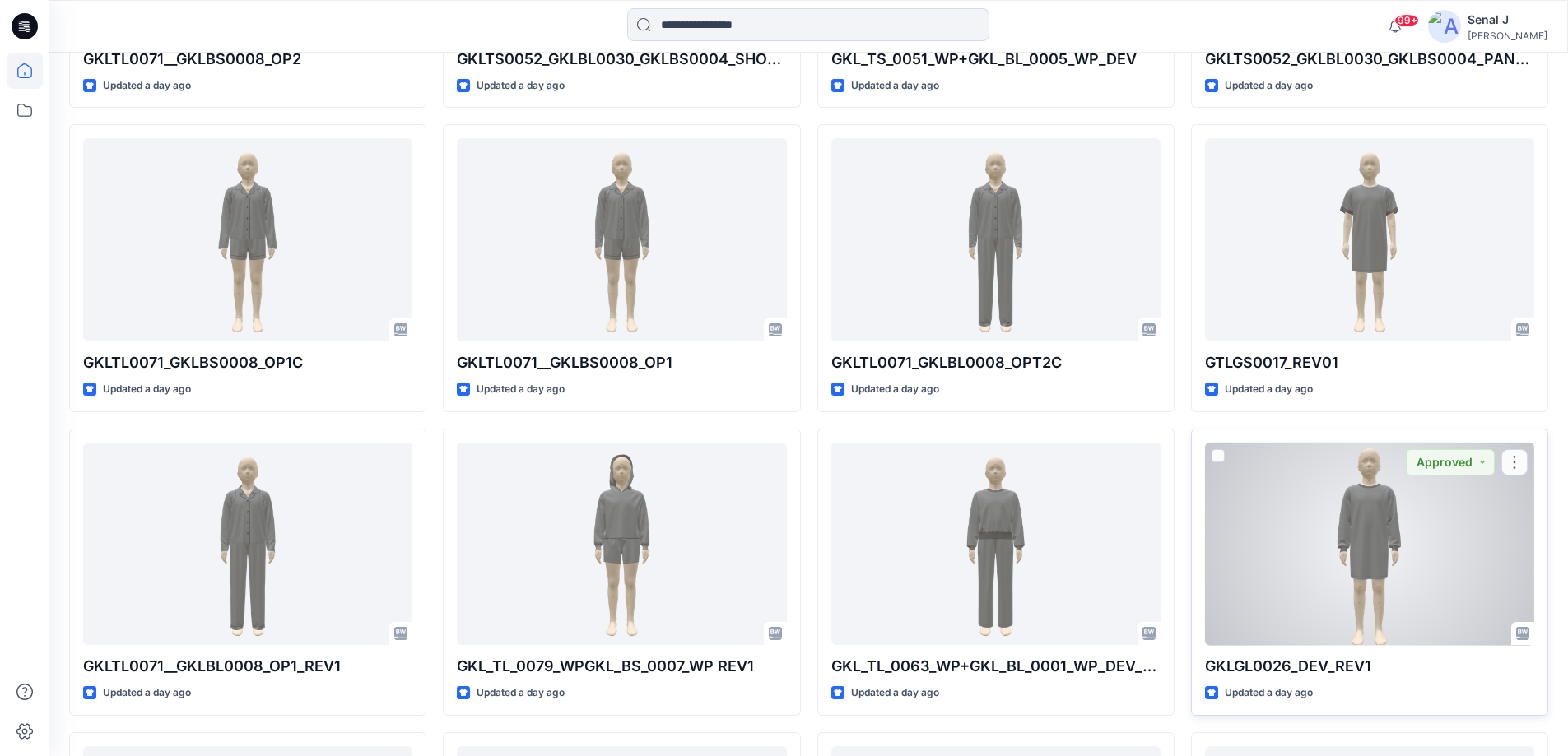
scroll to position [2323, 0]
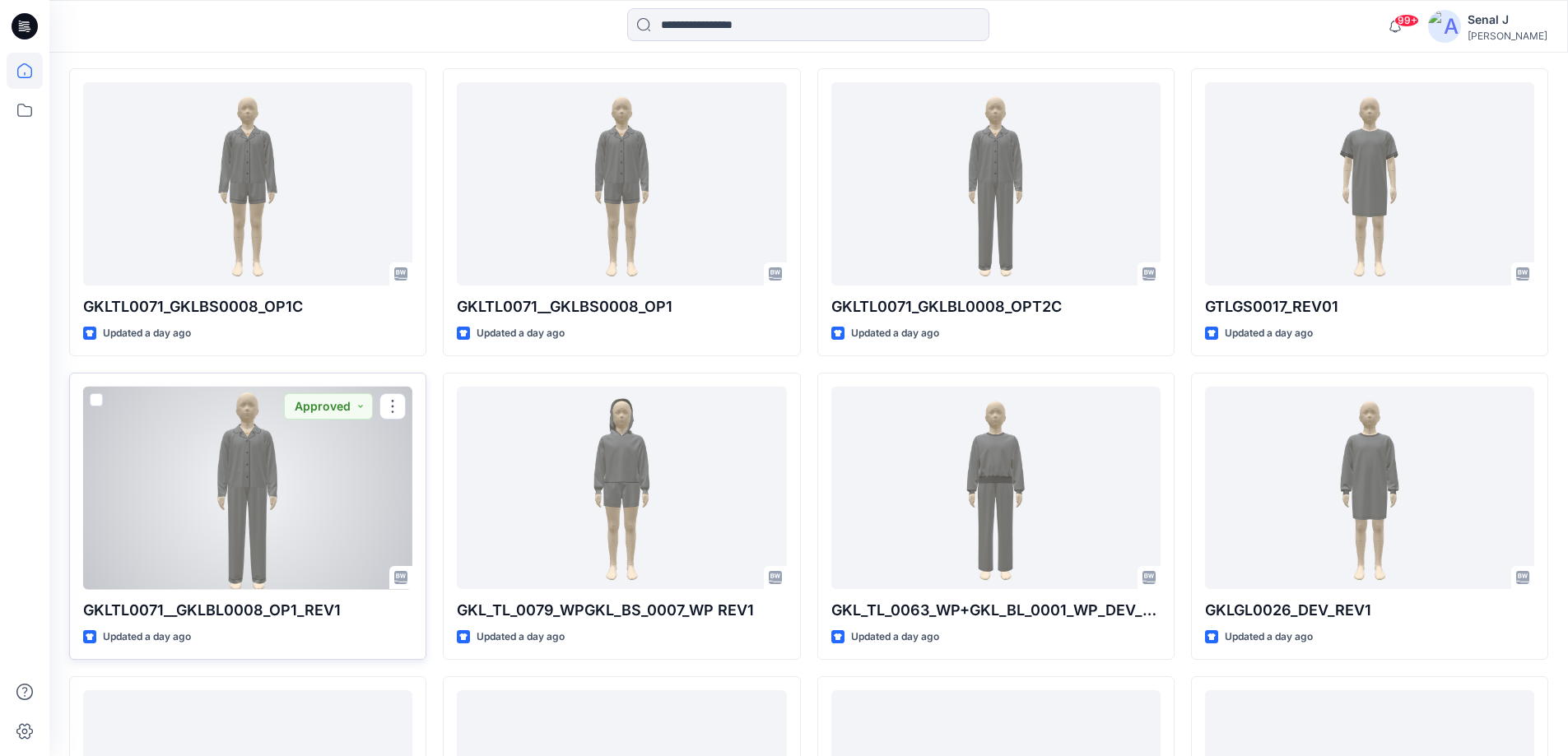
click at [316, 461] on div at bounding box center [247, 488] width 329 height 203
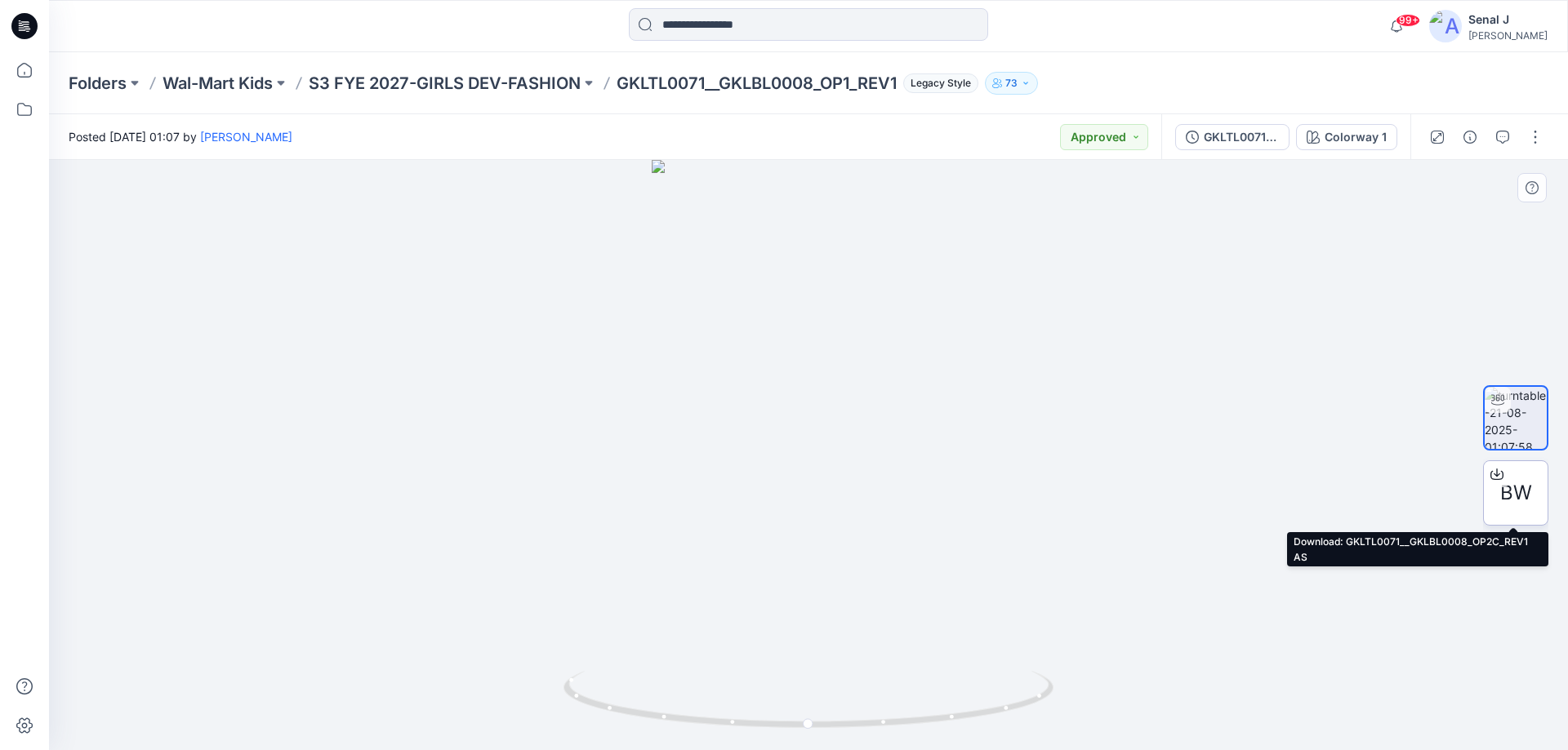
click at [1506, 489] on span "BW" at bounding box center [1516, 493] width 32 height 30
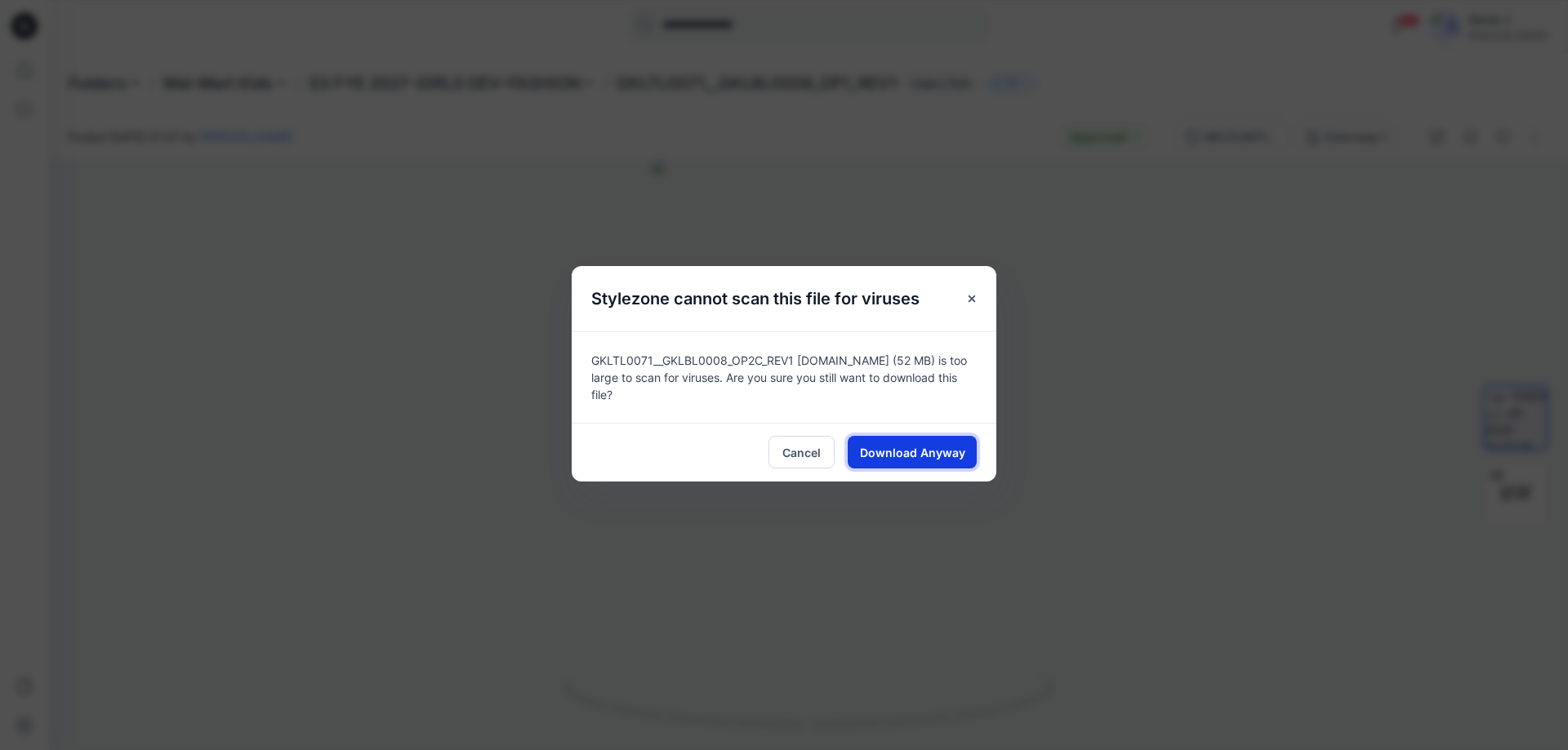
click at [931, 444] on span "Download Anyway" at bounding box center [912, 453] width 105 height 17
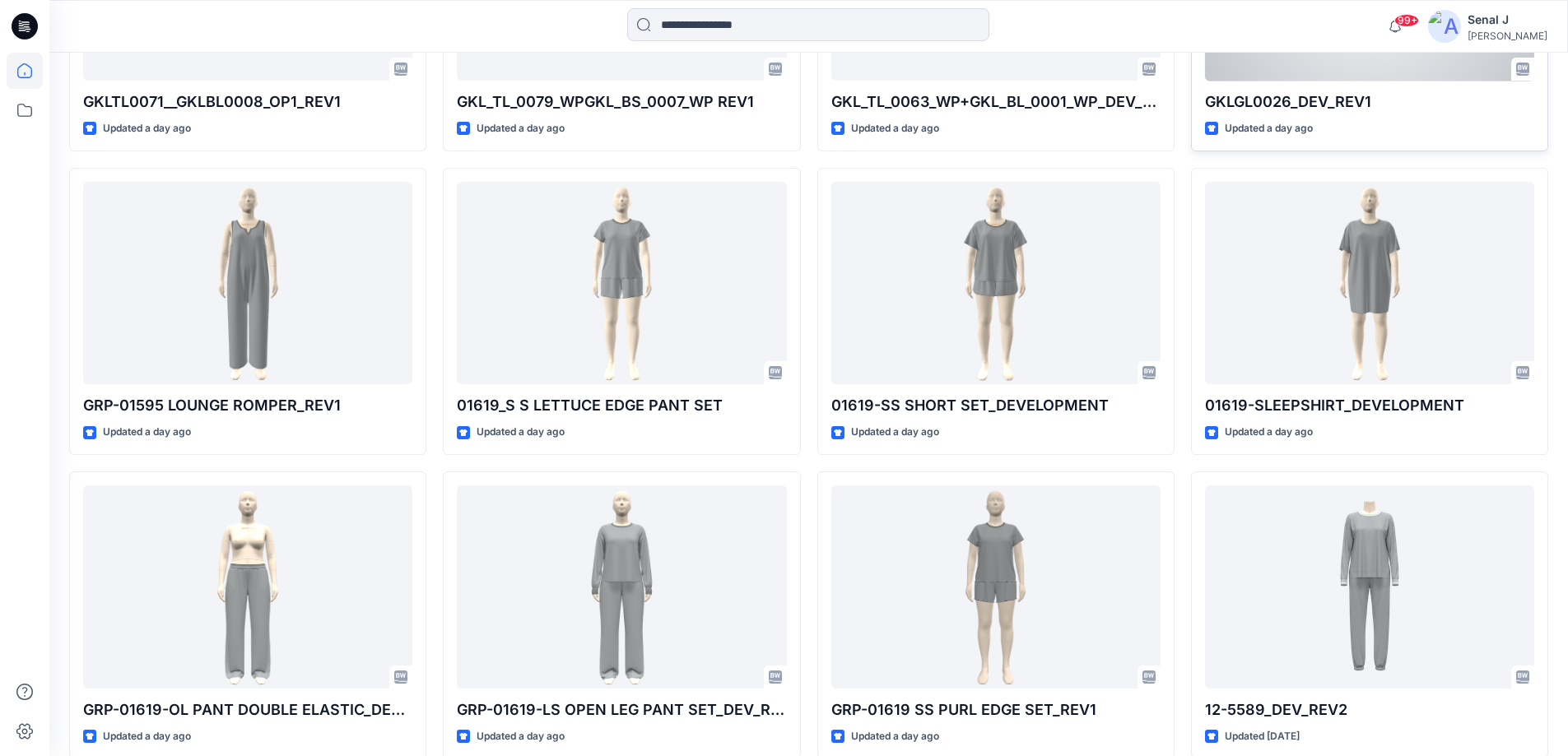
scroll to position [3159, 0]
